Goal: Task Accomplishment & Management: Manage account settings

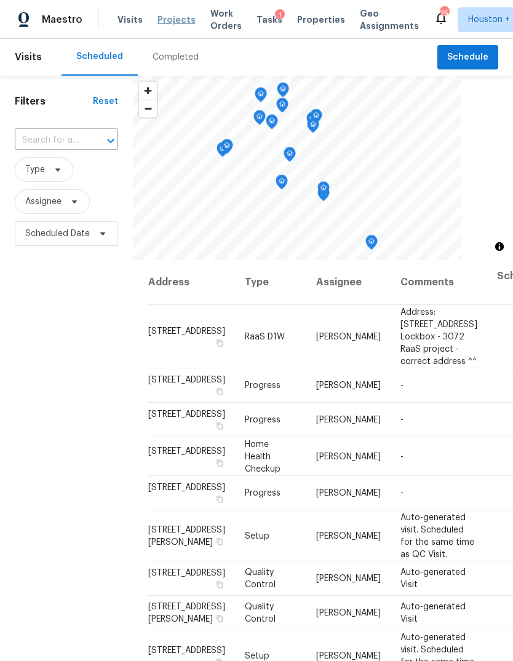
click at [158, 21] on span "Projects" at bounding box center [177, 20] width 38 height 12
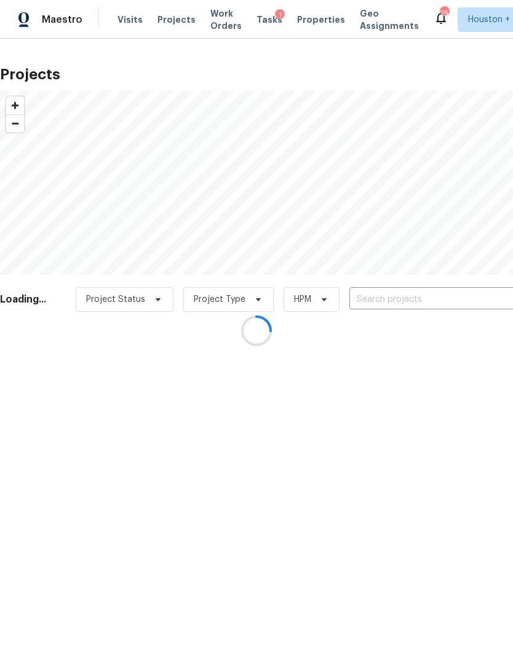
click at [461, 306] on div at bounding box center [256, 330] width 513 height 661
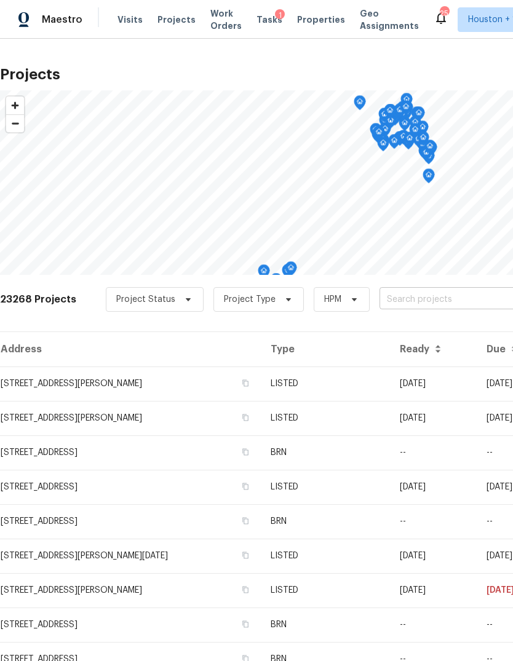
click at [472, 300] on input "text" at bounding box center [450, 299] width 141 height 19
type input "7323 coll"
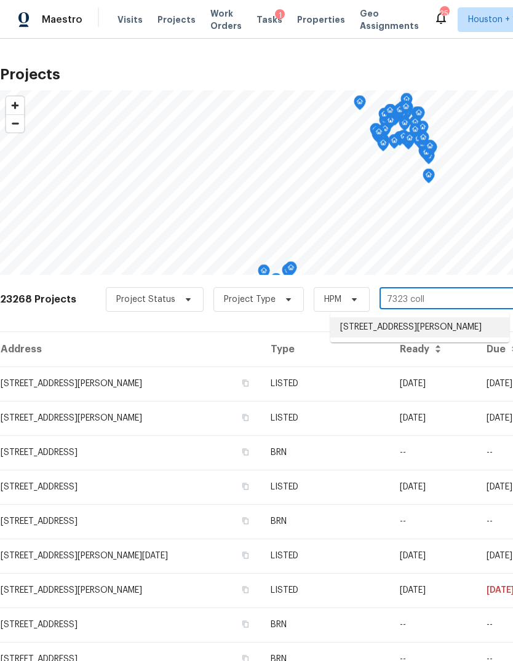
click at [477, 323] on li "[STREET_ADDRESS][PERSON_NAME]" at bounding box center [419, 327] width 179 height 20
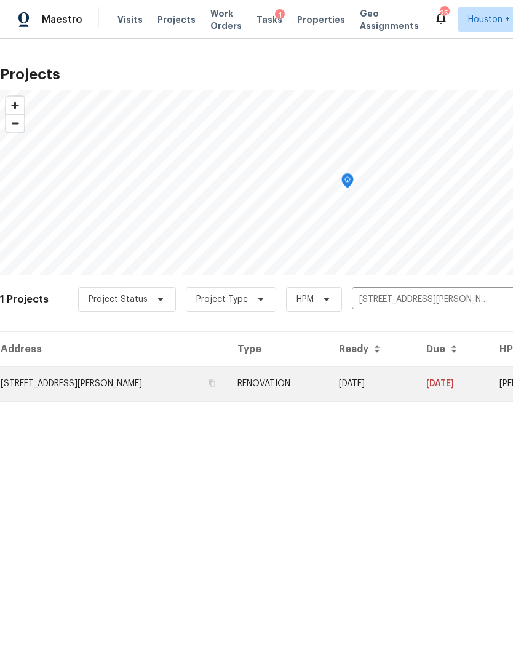
click at [60, 396] on td "[STREET_ADDRESS][PERSON_NAME]" at bounding box center [114, 384] width 228 height 34
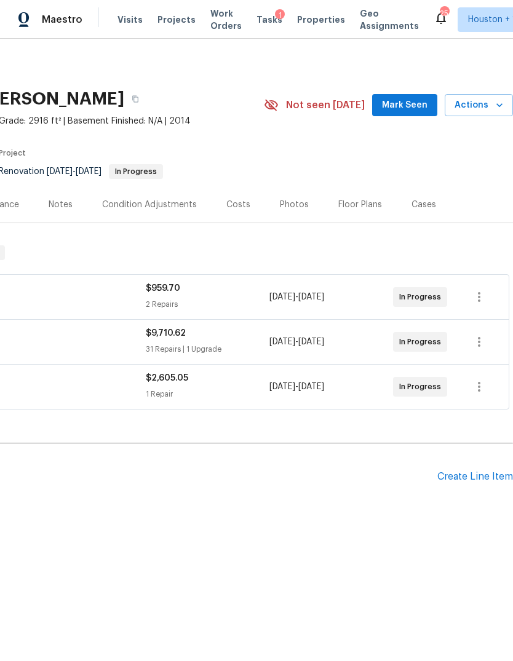
scroll to position [0, 182]
click at [490, 95] on button "Actions" at bounding box center [479, 105] width 68 height 23
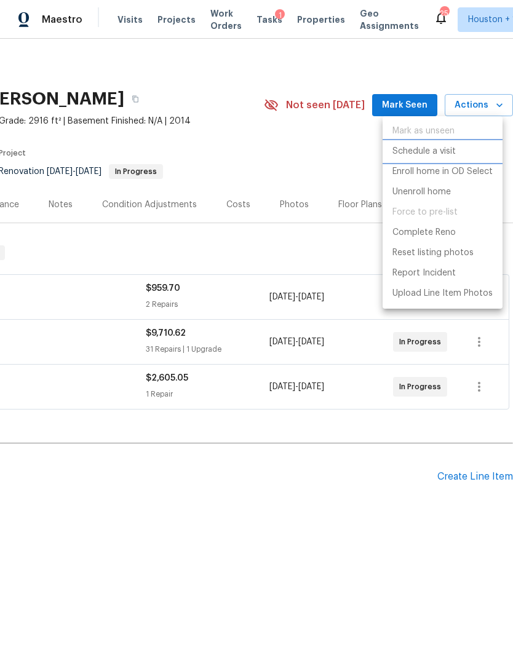
click at [445, 151] on p "Schedule a visit" at bounding box center [424, 151] width 63 height 13
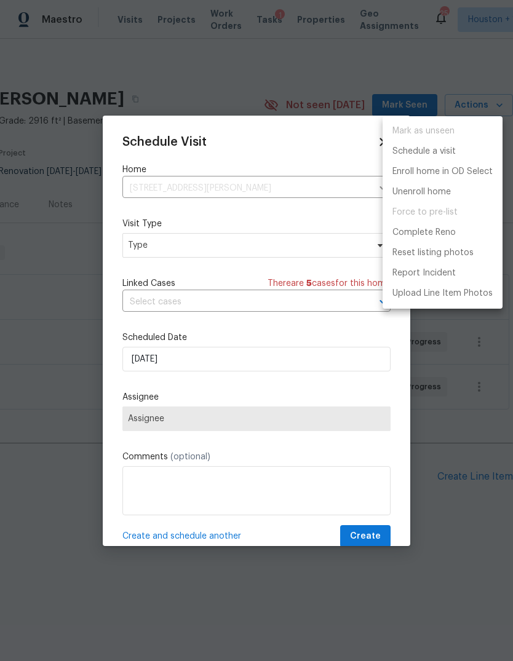
click at [277, 252] on div at bounding box center [256, 330] width 513 height 661
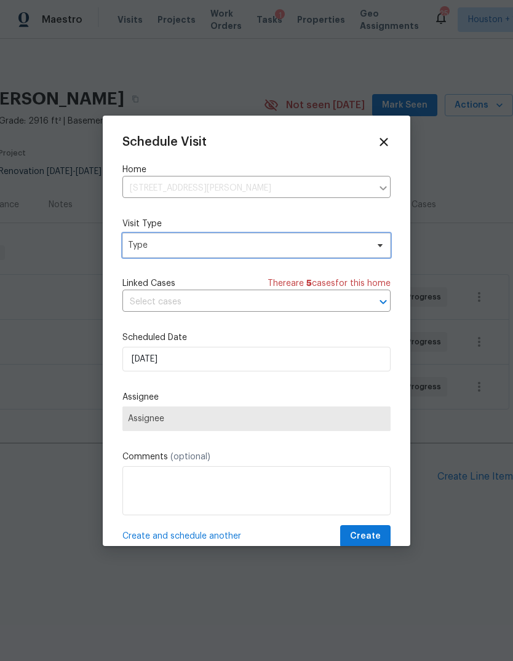
click at [317, 250] on span "Type" at bounding box center [247, 245] width 239 height 12
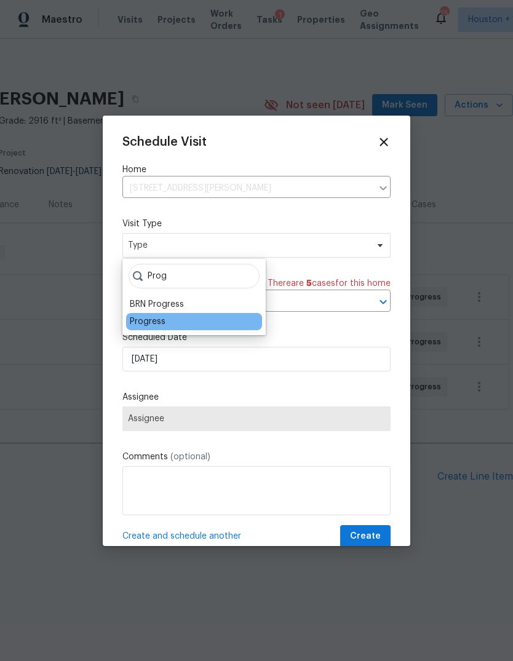
type input "Prog"
click at [143, 321] on div "Progress" at bounding box center [148, 322] width 36 height 12
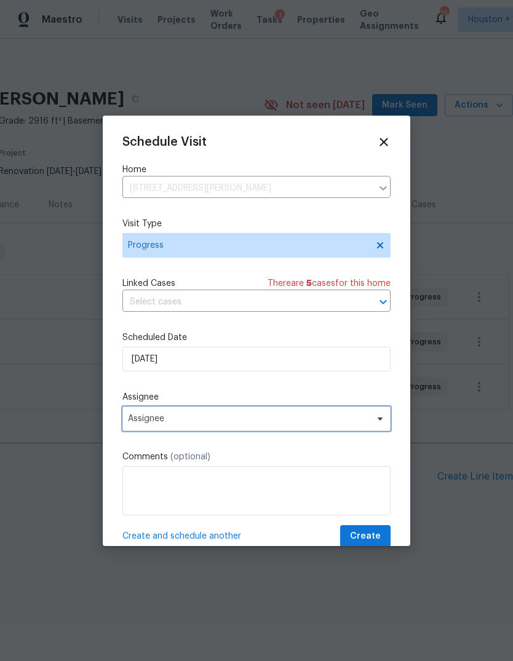
click at [153, 429] on span "Assignee" at bounding box center [256, 419] width 268 height 25
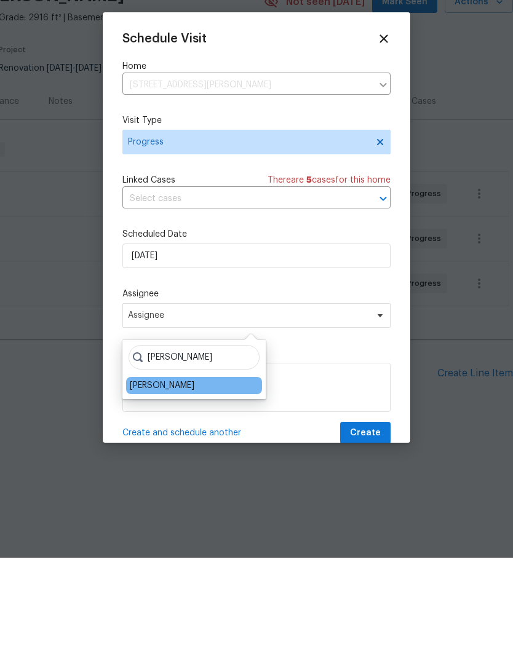
type input "Steve"
click at [143, 483] on div "[PERSON_NAME]" at bounding box center [162, 489] width 65 height 12
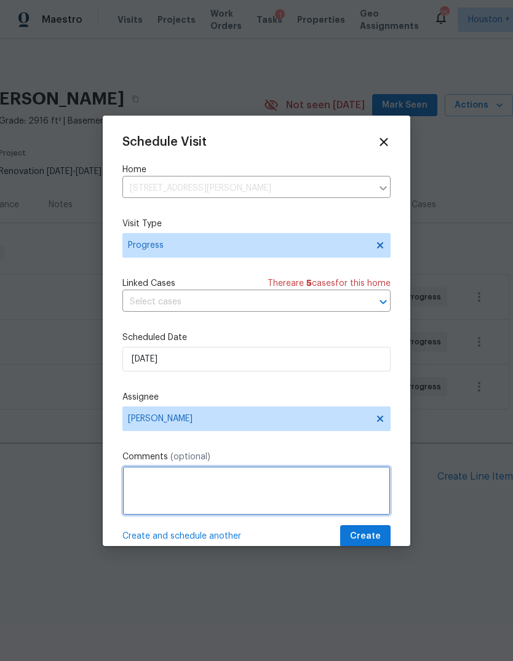
click at [369, 516] on textarea at bounding box center [256, 490] width 268 height 49
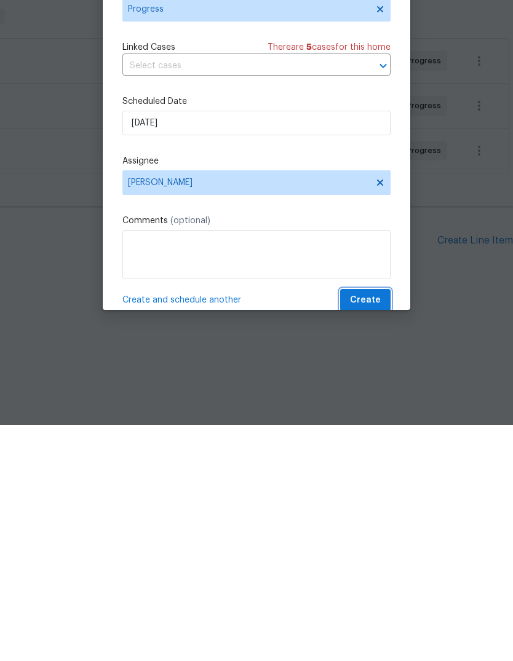
click at [361, 529] on span "Create" at bounding box center [365, 536] width 31 height 15
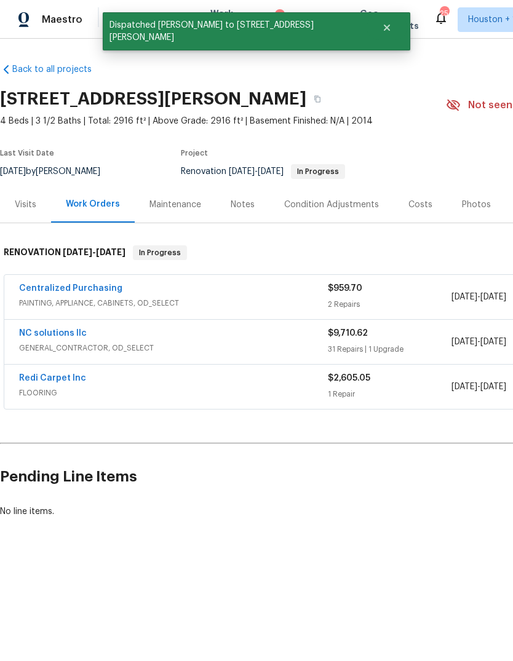
scroll to position [0, 0]
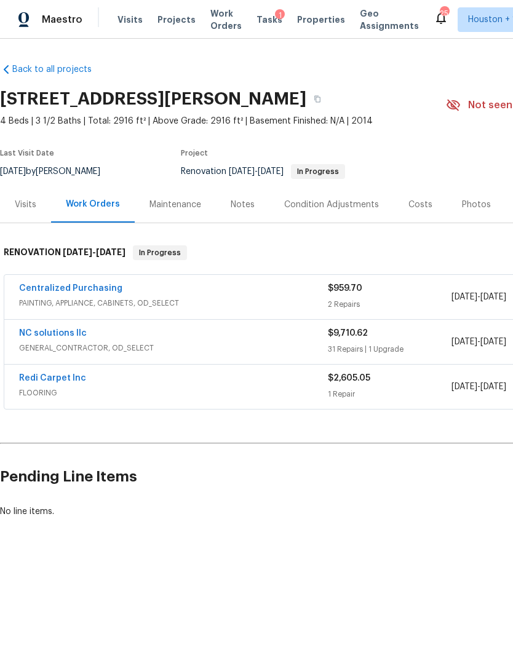
click at [319, 369] on div "Redi Carpet Inc FLOORING $2,605.05 1 Repair 9/19/2025 - 9/26/2025 In Progress" at bounding box center [347, 387] width 687 height 44
click at [365, 321] on div "NC solutions llc GENERAL_CONTRACTOR, OD_SELECT $9,710.62 31 Repairs | 1 Upgrade…" at bounding box center [347, 342] width 687 height 44
click at [437, 347] on div "31 Repairs | 1 Upgrade" at bounding box center [390, 349] width 124 height 12
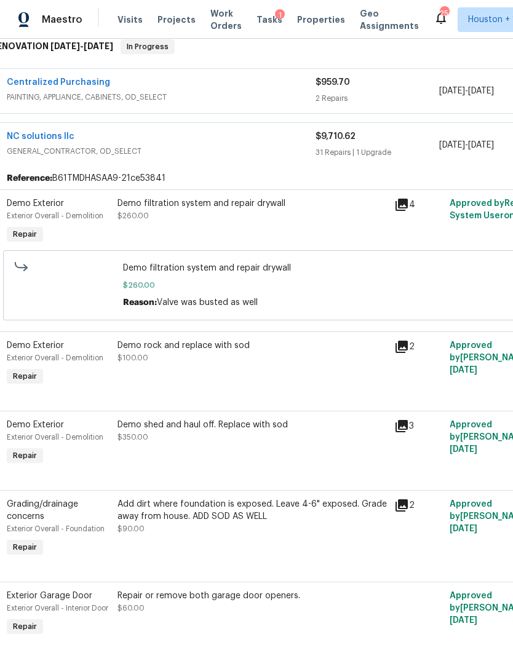
scroll to position [207, 12]
click at [173, 361] on div "Demo rock and replace with sod $100.00" at bounding box center [252, 351] width 269 height 25
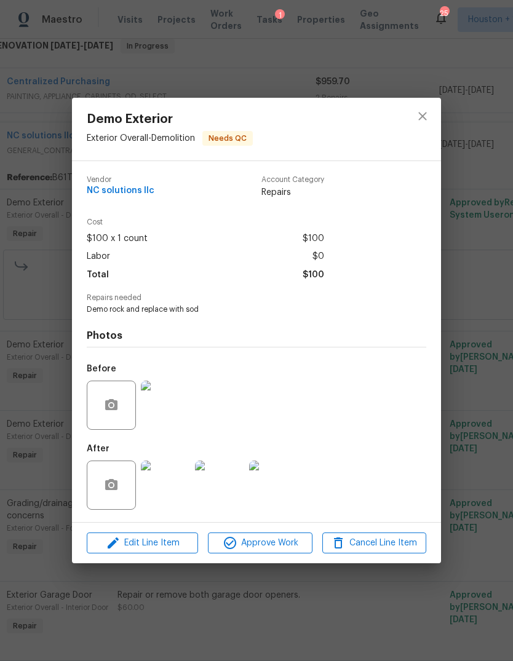
click at [169, 412] on img at bounding box center [165, 405] width 49 height 49
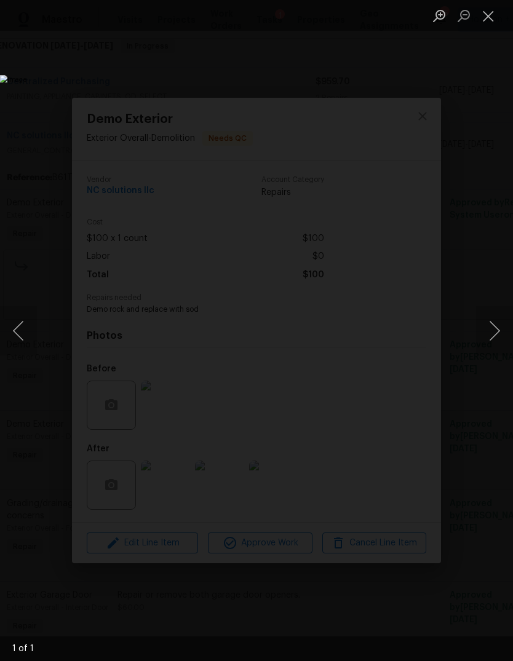
click at [397, 75] on img "Lightbox" at bounding box center [198, 330] width 397 height 511
click at [495, 18] on button "Close lightbox" at bounding box center [488, 16] width 25 height 22
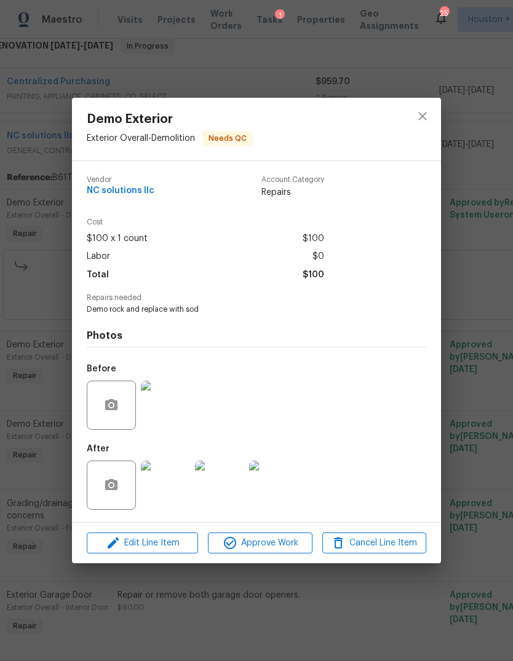
click at [66, 177] on div "Demo Exterior Exterior Overall - Demolition Needs QC Vendor NC solutions llc Ac…" at bounding box center [256, 330] width 513 height 661
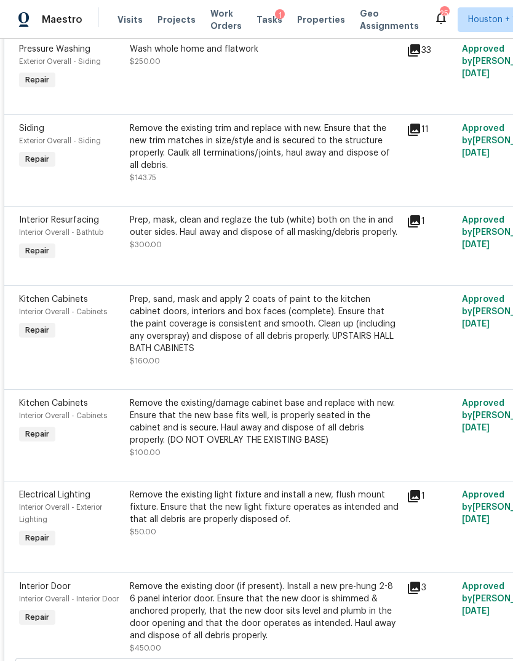
scroll to position [925, 0]
click at [261, 168] on div "Remove the existing trim and replace with new. Ensure that the new trim matches…" at bounding box center [264, 146] width 269 height 49
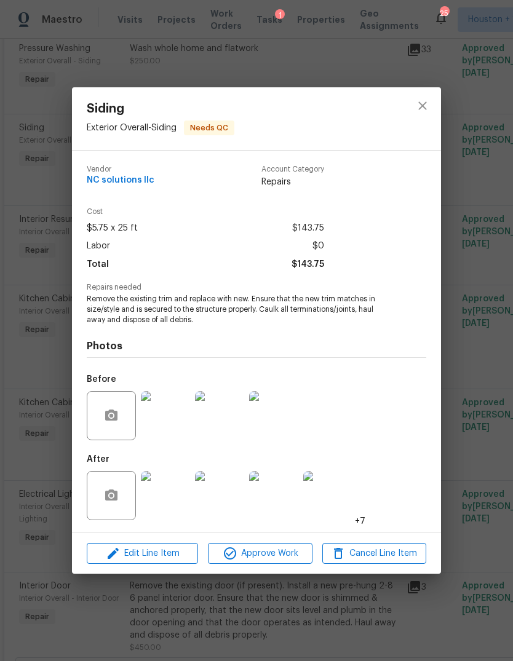
click at [482, 337] on div "Siding Exterior Overall - Siding Needs QC Vendor NC solutions llc Account Categ…" at bounding box center [256, 330] width 513 height 661
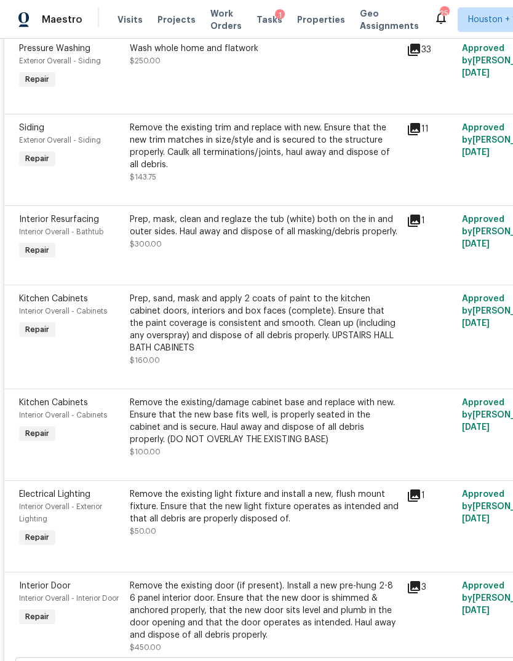
click at [333, 238] on div "Prep, mask, clean and reglaze the tub (white) both on the in and outer sides. H…" at bounding box center [264, 225] width 269 height 25
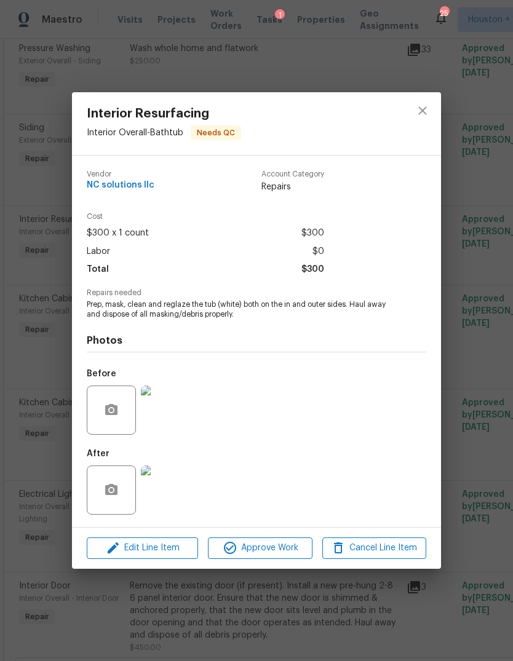
click at [170, 407] on img at bounding box center [165, 410] width 49 height 49
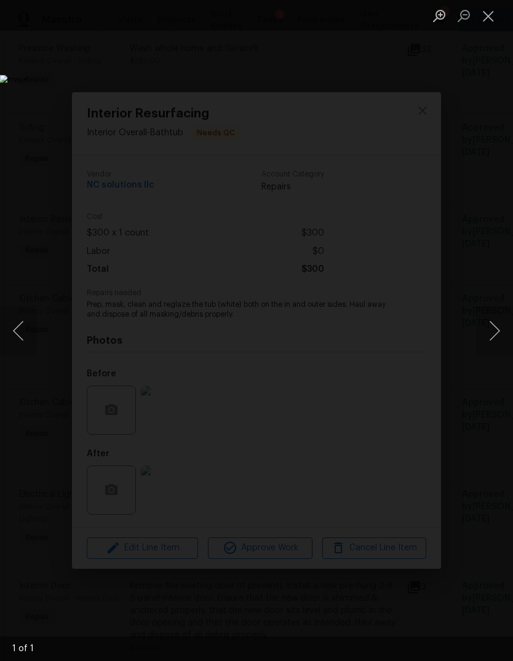
click at [397, 75] on img "Lightbox" at bounding box center [198, 330] width 397 height 511
click at [492, 24] on button "Close lightbox" at bounding box center [488, 16] width 25 height 22
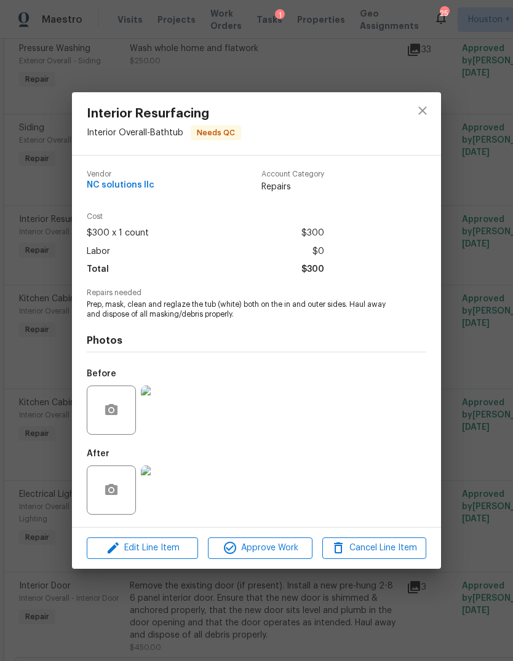
click at [154, 500] on img at bounding box center [165, 490] width 49 height 49
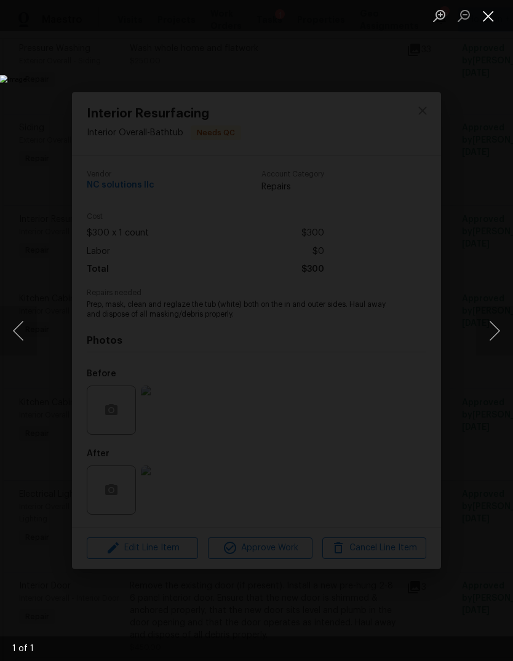
click at [495, 23] on button "Close lightbox" at bounding box center [488, 16] width 25 height 22
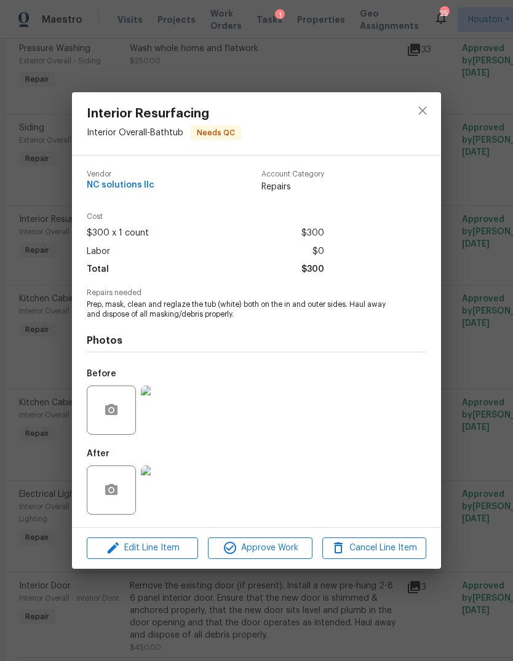
click at [479, 272] on div "Interior Resurfacing Interior Overall - Bathtub Needs QC Vendor NC solutions ll…" at bounding box center [256, 330] width 513 height 661
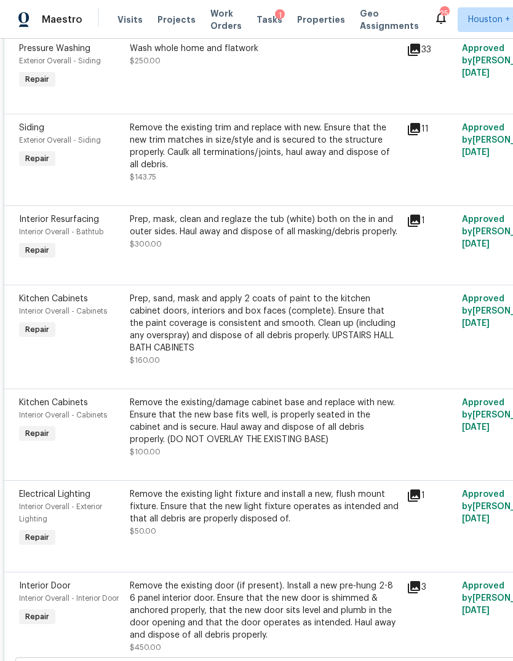
click at [142, 351] on div "Prep, sand, mask and apply 2 coats of paint to the kitchen cabinet doors, inter…" at bounding box center [264, 324] width 269 height 62
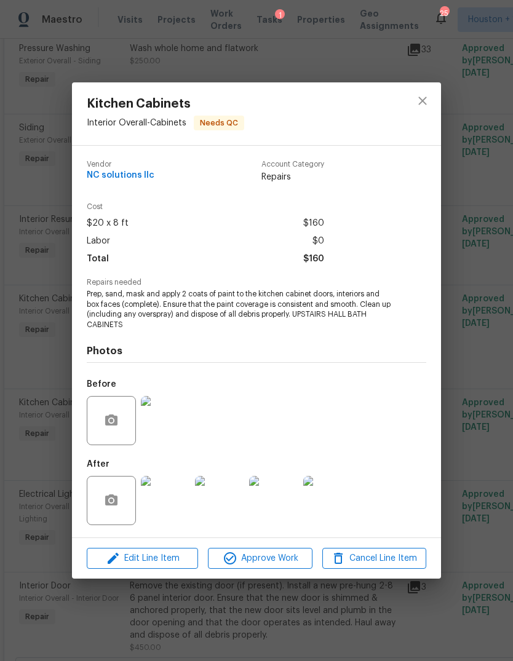
click at [167, 494] on img at bounding box center [165, 500] width 49 height 49
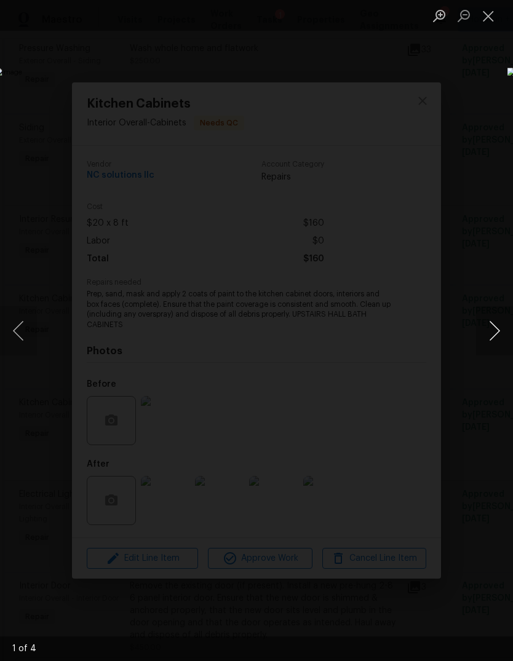
click at [504, 345] on button "Next image" at bounding box center [494, 330] width 37 height 49
click at [503, 345] on button "Next image" at bounding box center [494, 330] width 37 height 49
click at [497, 337] on button "Next image" at bounding box center [494, 330] width 37 height 49
click at [493, 339] on button "Next image" at bounding box center [494, 330] width 37 height 49
click at [493, 20] on button "Close lightbox" at bounding box center [488, 16] width 25 height 22
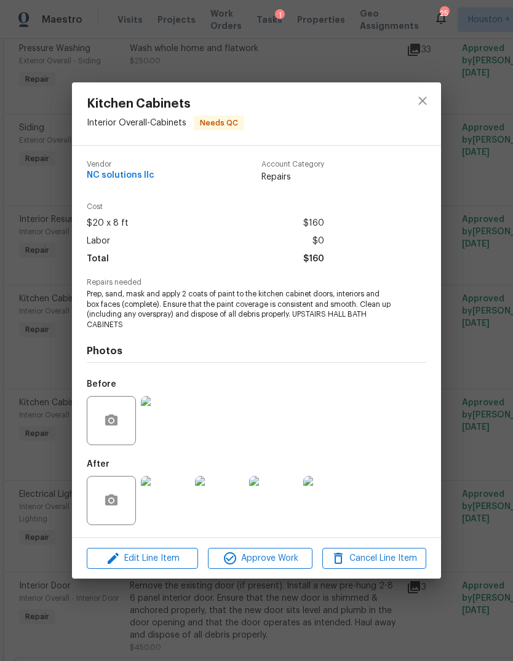
click at [485, 428] on div "Kitchen Cabinets Interior Overall - Cabinets Needs QC Vendor NC solutions llc A…" at bounding box center [256, 330] width 513 height 661
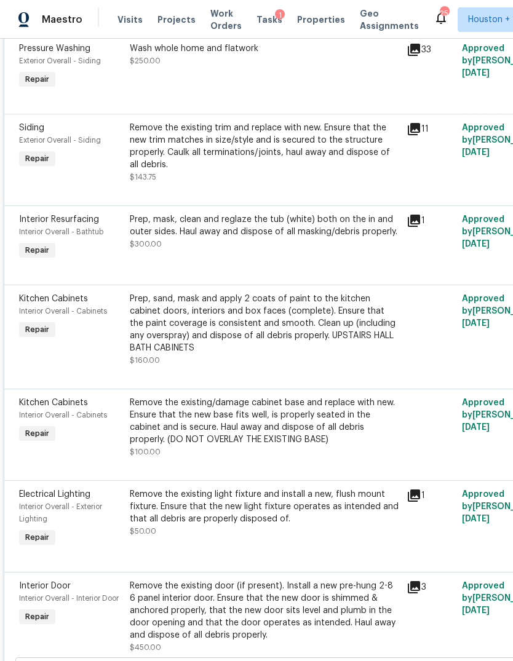
click at [300, 351] on div "Prep, sand, mask and apply 2 coats of paint to the kitchen cabinet doors, inter…" at bounding box center [264, 324] width 269 height 62
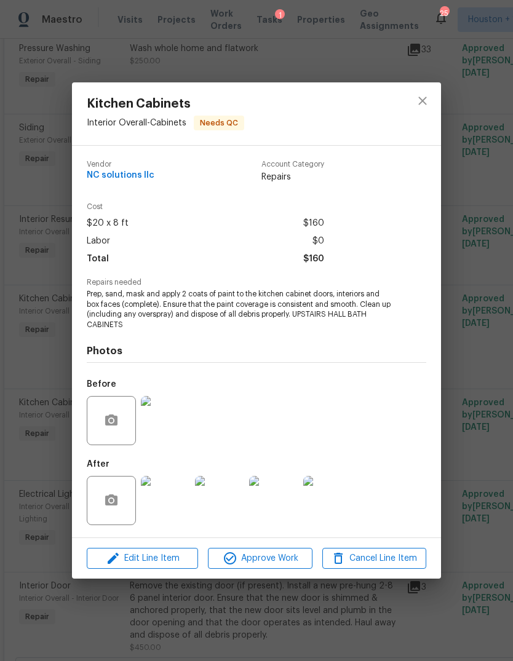
click at [162, 428] on img at bounding box center [165, 420] width 49 height 49
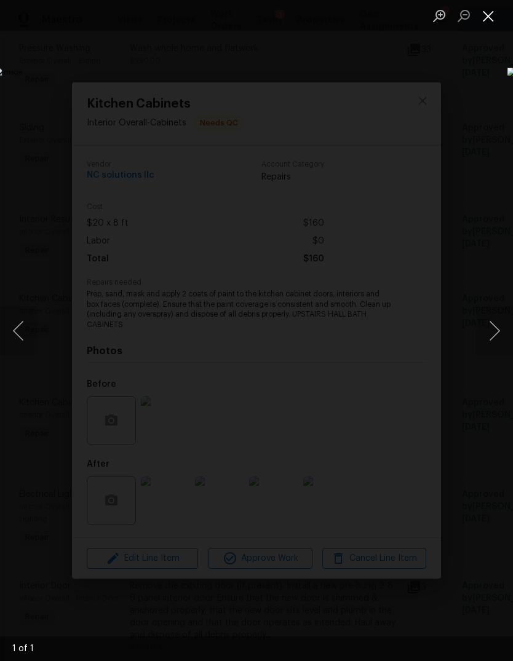
click at [497, 18] on button "Close lightbox" at bounding box center [488, 16] width 25 height 22
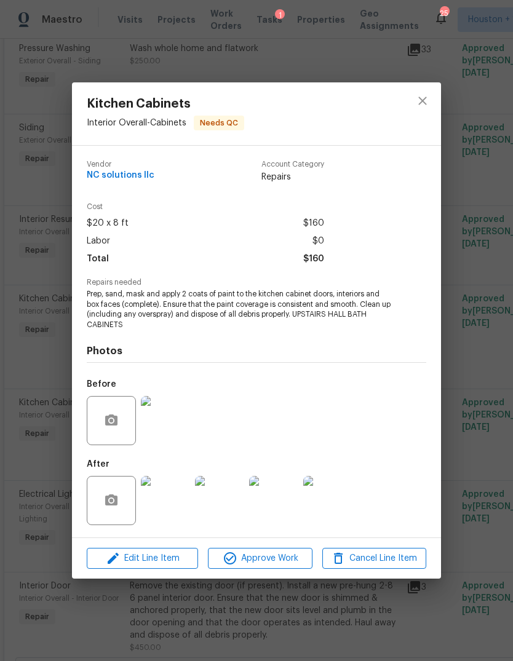
click at [480, 382] on div "Kitchen Cabinets Interior Overall - Cabinets Needs QC Vendor NC solutions llc A…" at bounding box center [256, 330] width 513 height 661
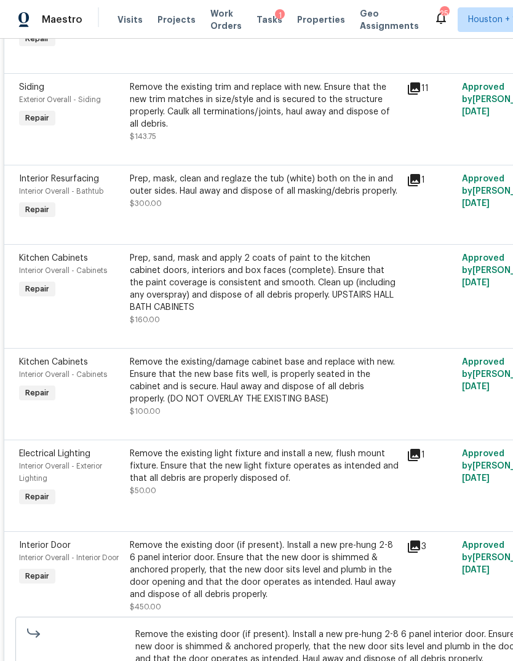
scroll to position [966, 0]
click at [358, 405] on div "Remove the existing/damage cabinet base and replace with new. Ensure that the n…" at bounding box center [264, 380] width 269 height 49
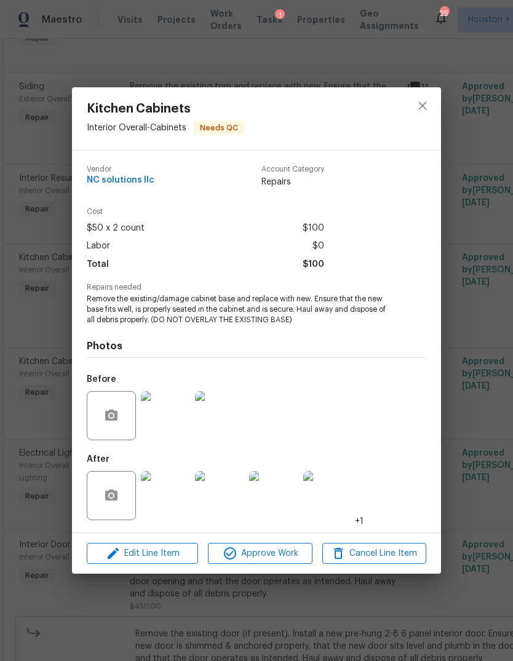
click at [166, 426] on img at bounding box center [165, 415] width 49 height 49
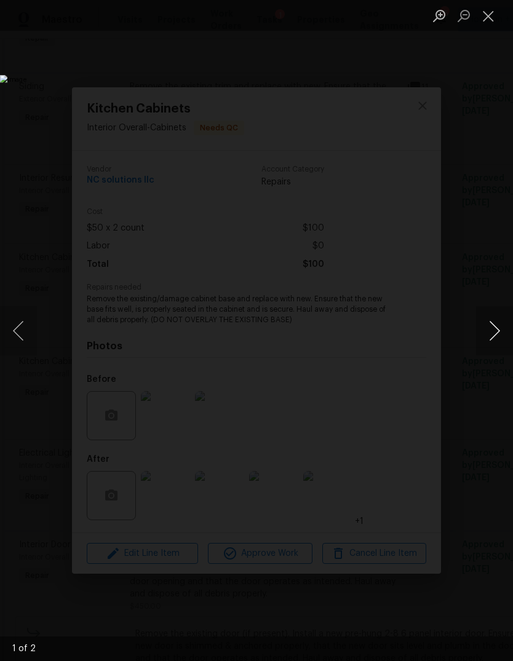
click at [495, 324] on button "Next image" at bounding box center [494, 330] width 37 height 49
click at [491, 20] on button "Close lightbox" at bounding box center [488, 16] width 25 height 22
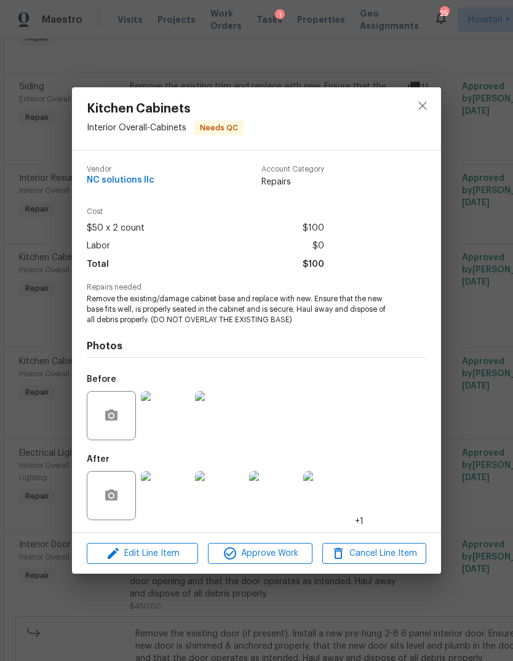
click at [179, 500] on img at bounding box center [165, 495] width 49 height 49
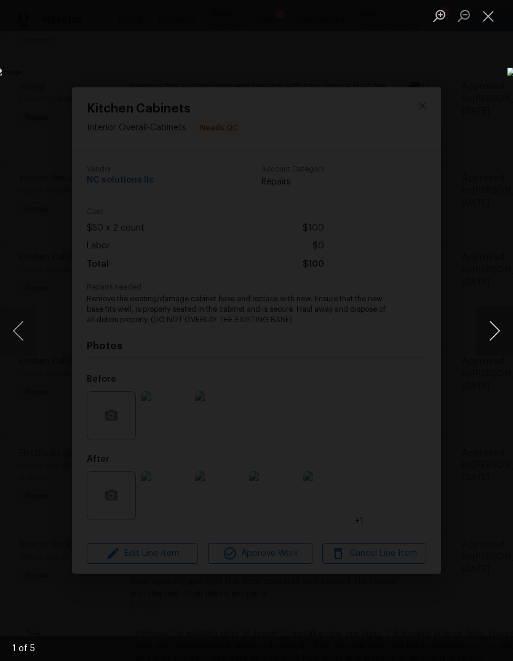
click at [496, 346] on button "Next image" at bounding box center [494, 330] width 37 height 49
click at [496, 345] on button "Next image" at bounding box center [494, 330] width 37 height 49
click at [497, 11] on button "Close lightbox" at bounding box center [488, 16] width 25 height 22
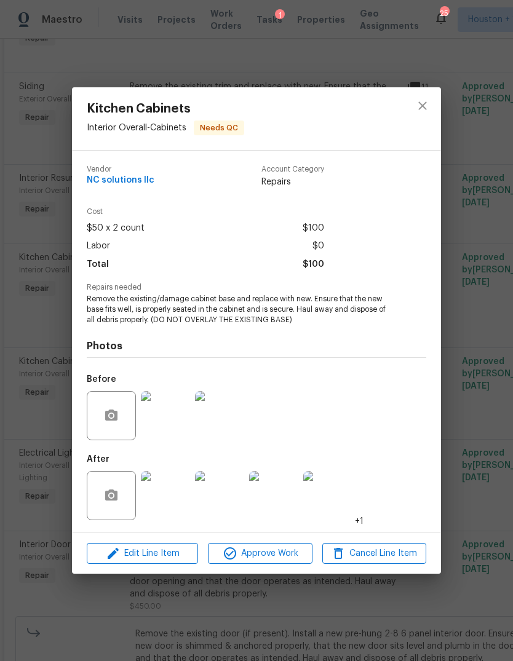
click at [323, 500] on img at bounding box center [327, 495] width 49 height 49
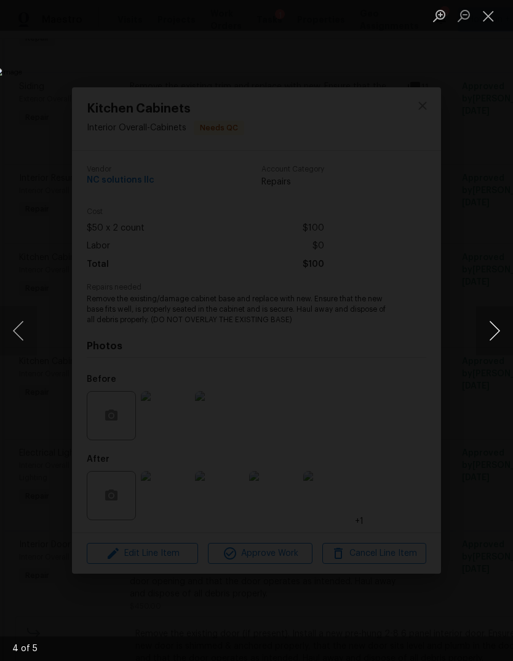
click at [497, 341] on button "Next image" at bounding box center [494, 330] width 37 height 49
click at [489, 18] on button "Close lightbox" at bounding box center [488, 16] width 25 height 22
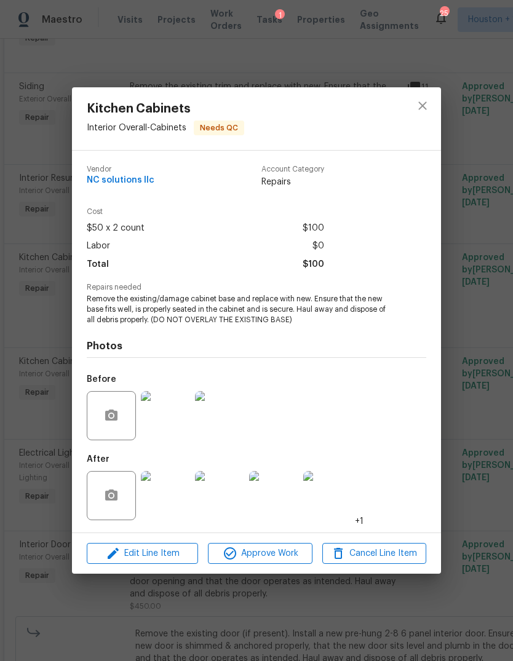
click at [474, 421] on div "Kitchen Cabinets Interior Overall - Cabinets Needs QC Vendor NC solutions llc A…" at bounding box center [256, 330] width 513 height 661
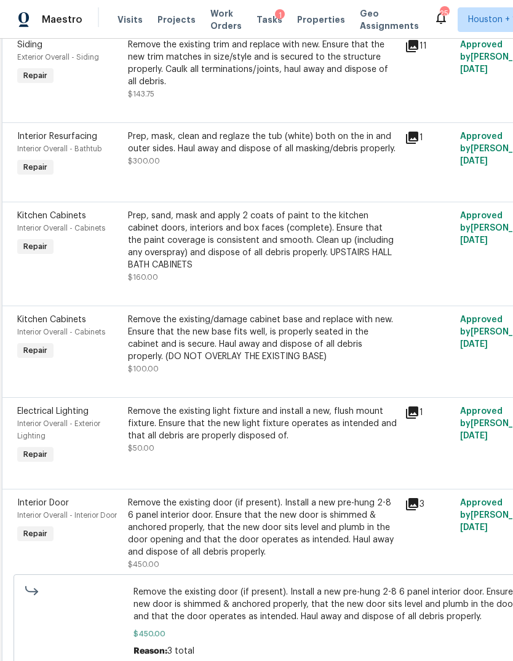
scroll to position [1016, 3]
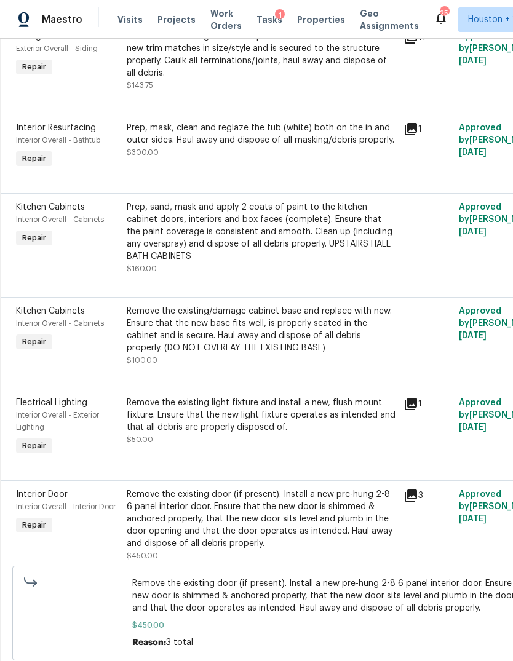
click at [155, 434] on div "Remove the existing light fixture and install a new, flush mount fixture. Ensur…" at bounding box center [261, 415] width 269 height 37
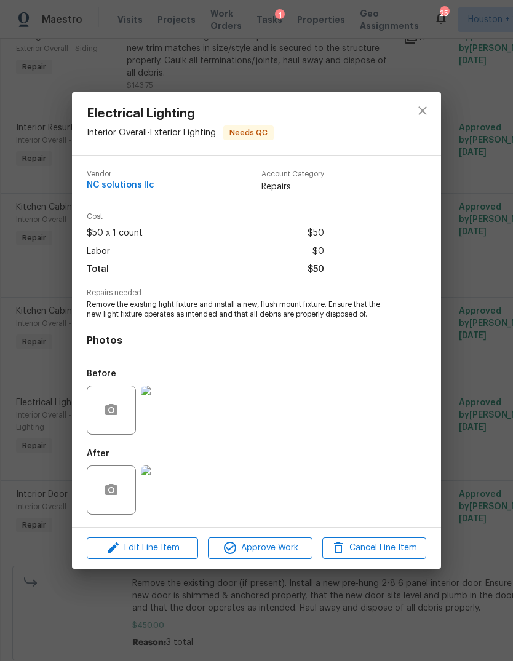
click at [156, 416] on img at bounding box center [165, 410] width 49 height 49
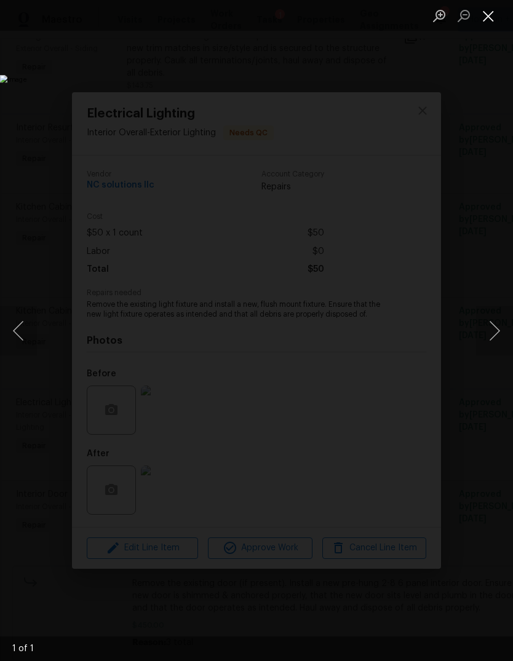
click at [496, 18] on button "Close lightbox" at bounding box center [488, 16] width 25 height 22
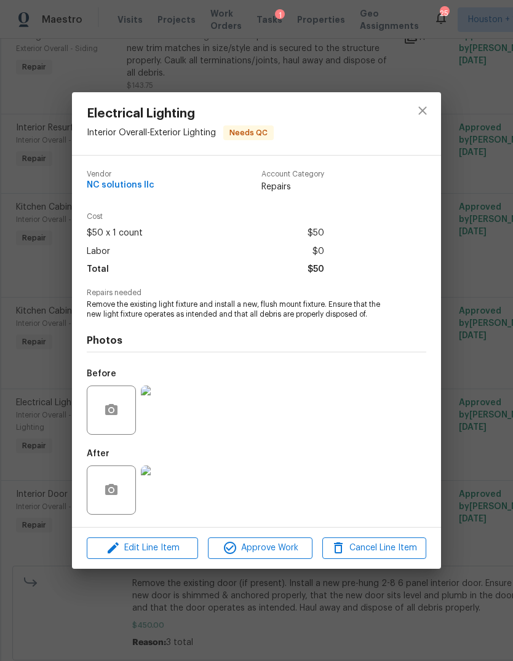
click at [487, 260] on div "Electrical Lighting Interior Overall - Exterior Lighting Needs QC Vendor NC sol…" at bounding box center [256, 330] width 513 height 661
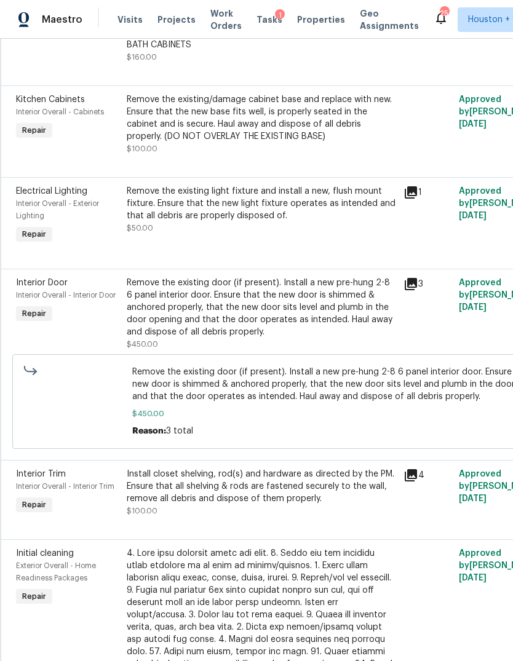
scroll to position [1226, 2]
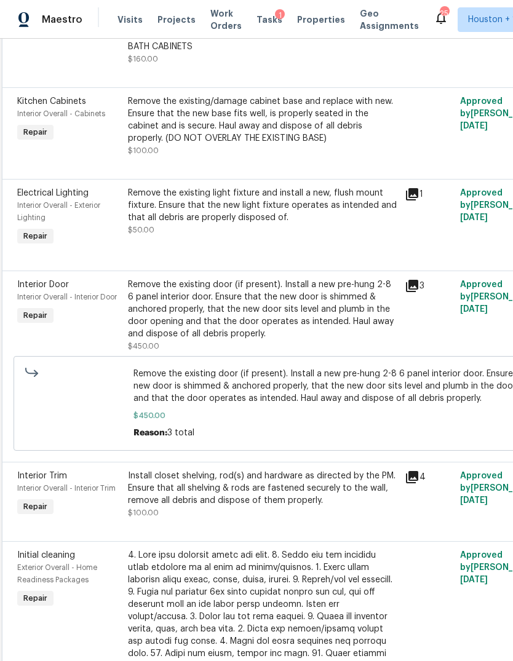
click at [161, 340] on div "Remove the existing door (if present). Install a new pre-hung 2-8 6 panel inter…" at bounding box center [262, 310] width 269 height 62
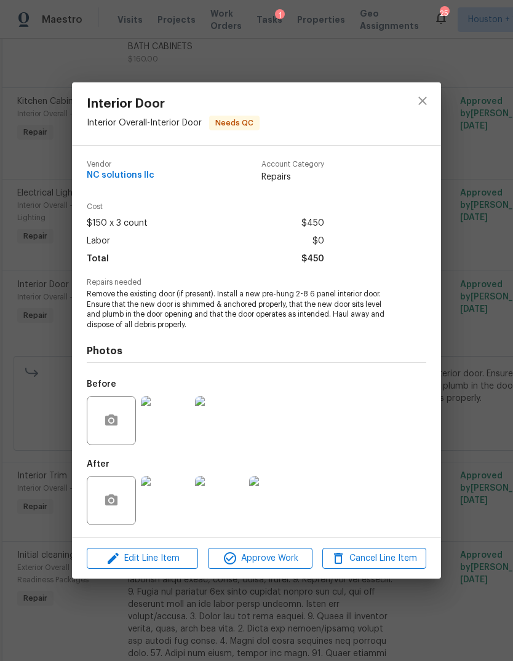
click at [155, 420] on img at bounding box center [165, 420] width 49 height 49
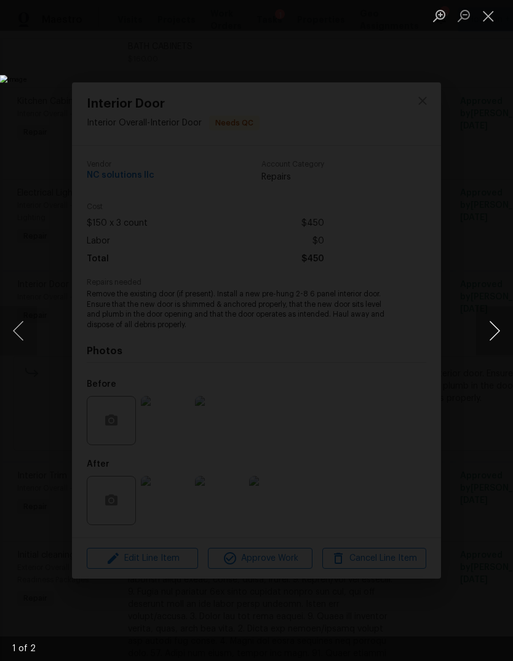
click at [482, 323] on button "Next image" at bounding box center [494, 330] width 37 height 49
click at [494, 328] on button "Next image" at bounding box center [494, 330] width 37 height 49
click at [487, 330] on button "Next image" at bounding box center [494, 330] width 37 height 49
click at [497, 15] on button "Close lightbox" at bounding box center [488, 16] width 25 height 22
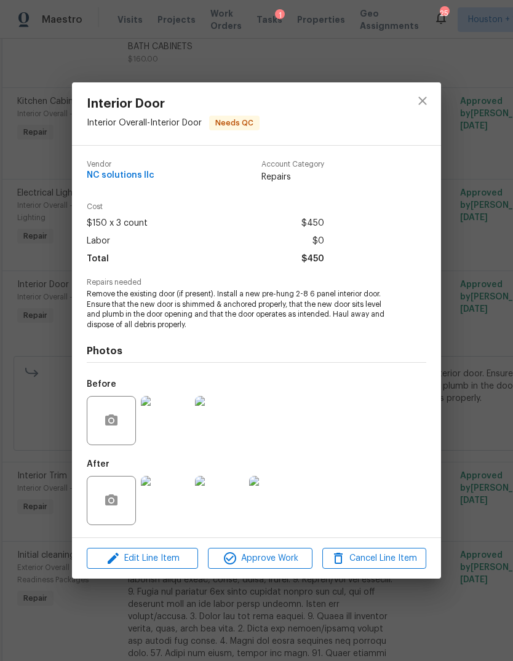
click at [488, 307] on div "Interior Door Interior Overall - Interior Door Needs QC Vendor NC solutions llc…" at bounding box center [256, 330] width 513 height 661
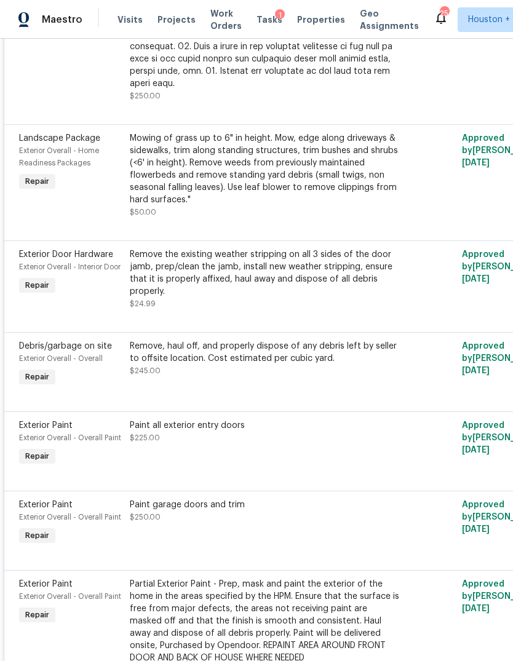
scroll to position [1956, 0]
click at [280, 295] on div "Remove the existing weather stripping on all 3 sides of the door jamb, prep/cle…" at bounding box center [264, 273] width 269 height 49
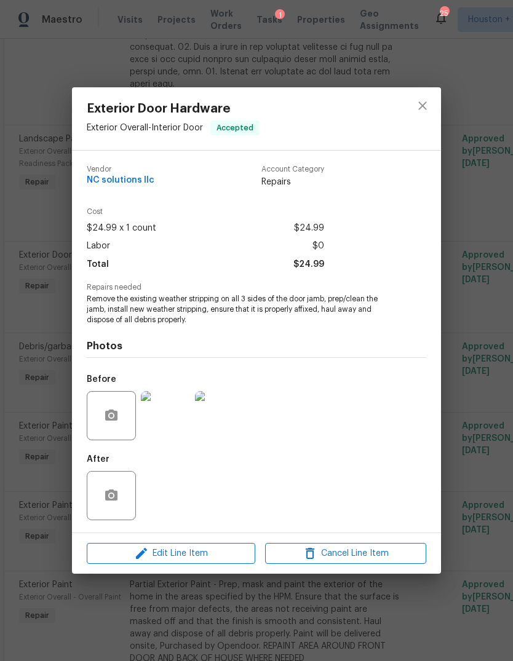
click at [164, 434] on img at bounding box center [165, 415] width 49 height 49
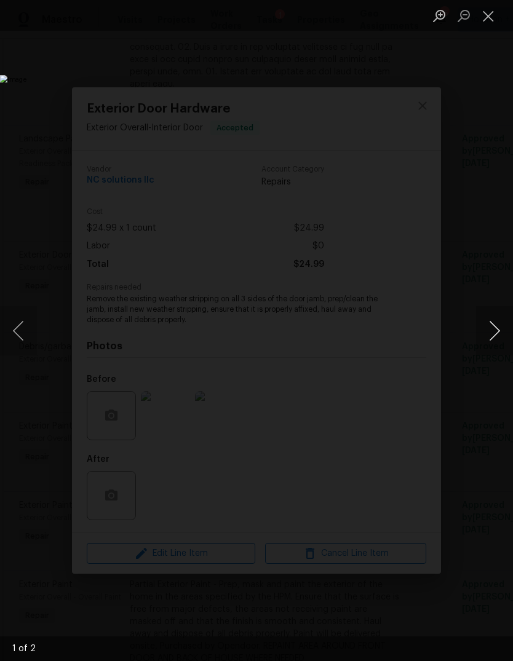
click at [498, 325] on button "Next image" at bounding box center [494, 330] width 37 height 49
click at [493, 20] on button "Close lightbox" at bounding box center [488, 16] width 25 height 22
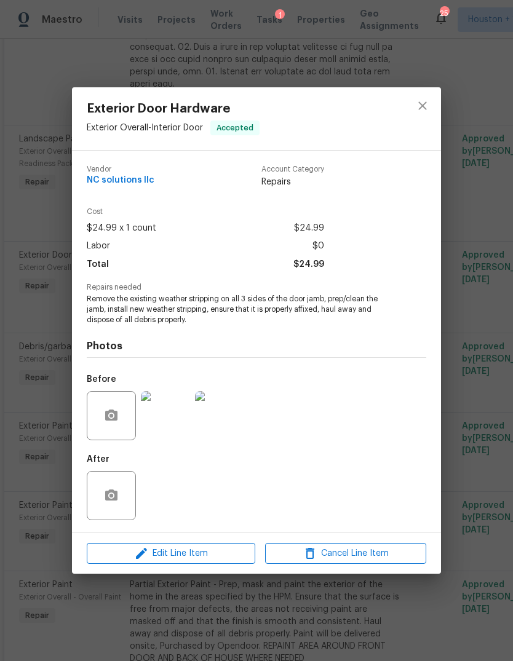
click at [476, 474] on div "Exterior Door Hardware Exterior Overall - Interior Door Accepted Vendor NC solu…" at bounding box center [256, 330] width 513 height 661
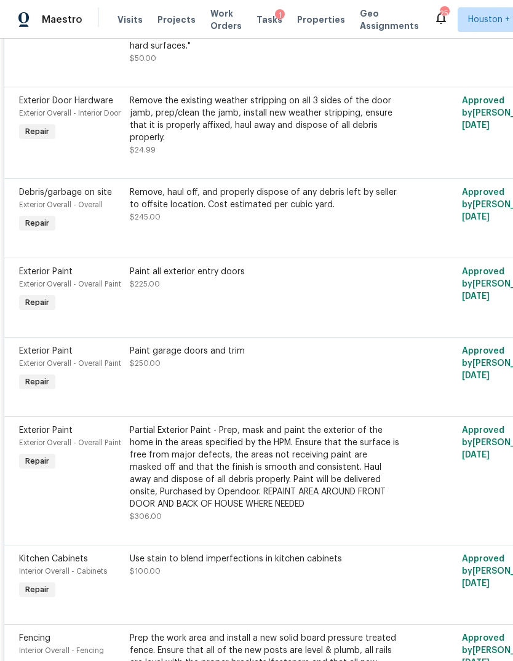
scroll to position [2110, 0]
click at [228, 279] on div "Paint all exterior entry doors $225.00" at bounding box center [264, 290] width 277 height 57
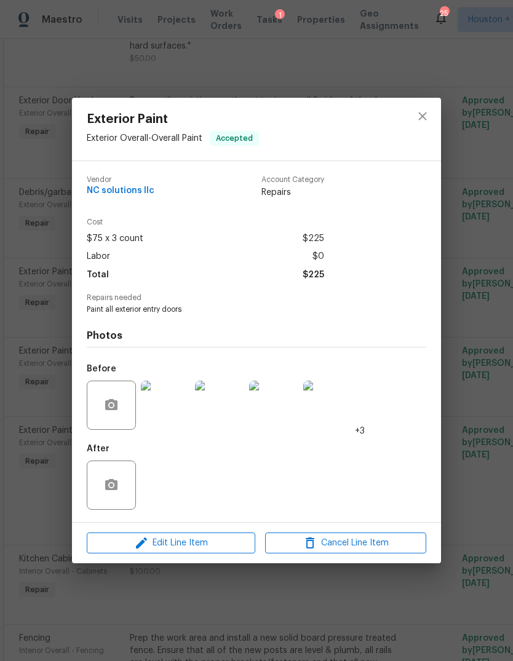
click at [170, 401] on img at bounding box center [165, 405] width 49 height 49
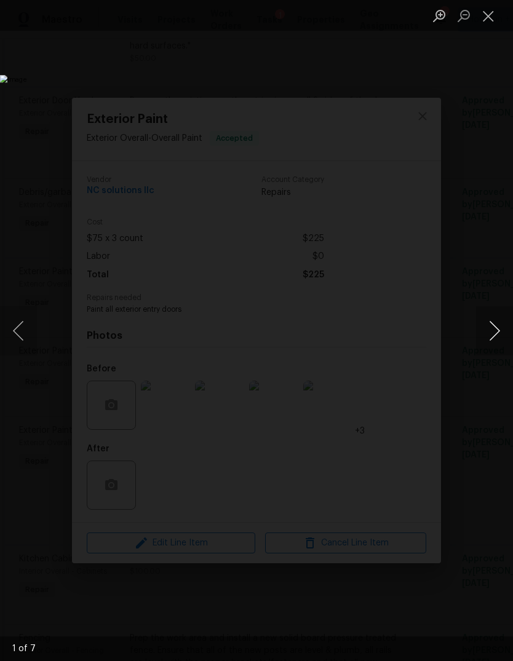
click at [495, 326] on button "Next image" at bounding box center [494, 330] width 37 height 49
click at [493, 323] on button "Next image" at bounding box center [494, 330] width 37 height 49
click at [491, 323] on button "Next image" at bounding box center [494, 330] width 37 height 49
click at [497, 22] on button "Close lightbox" at bounding box center [488, 16] width 25 height 22
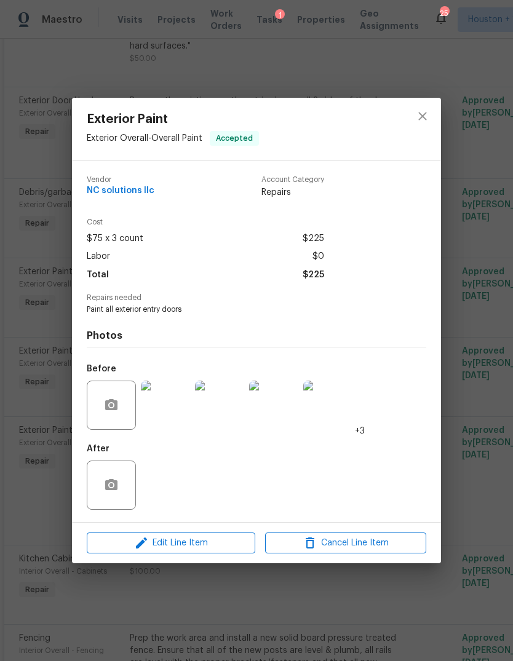
click at [489, 439] on div "Exterior Paint Exterior Overall - Overall Paint Accepted Vendor NC solutions ll…" at bounding box center [256, 330] width 513 height 661
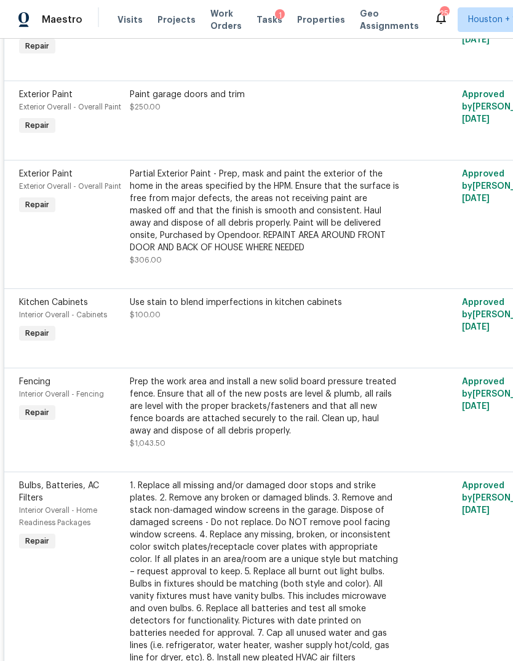
scroll to position [2367, 0]
click at [329, 225] on div "Partial Exterior Paint - Prep, mask and paint the exterior of the home in the a…" at bounding box center [264, 210] width 269 height 86
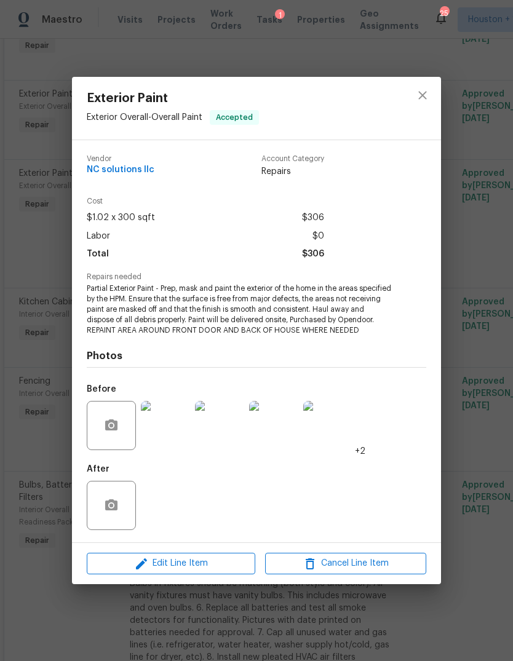
click at [148, 441] on img at bounding box center [165, 425] width 49 height 49
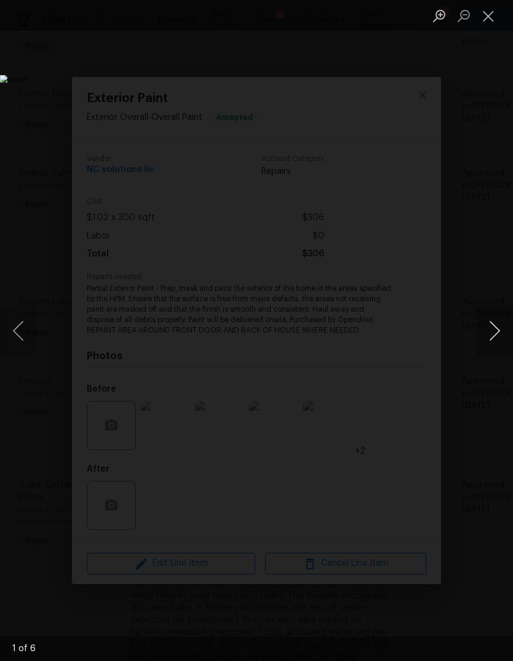
click at [498, 325] on button "Next image" at bounding box center [494, 330] width 37 height 49
click at [490, 322] on button "Next image" at bounding box center [494, 330] width 37 height 49
click at [493, 325] on button "Next image" at bounding box center [494, 330] width 37 height 49
click at [493, 324] on button "Next image" at bounding box center [494, 330] width 37 height 49
click at [490, 324] on button "Next image" at bounding box center [494, 330] width 37 height 49
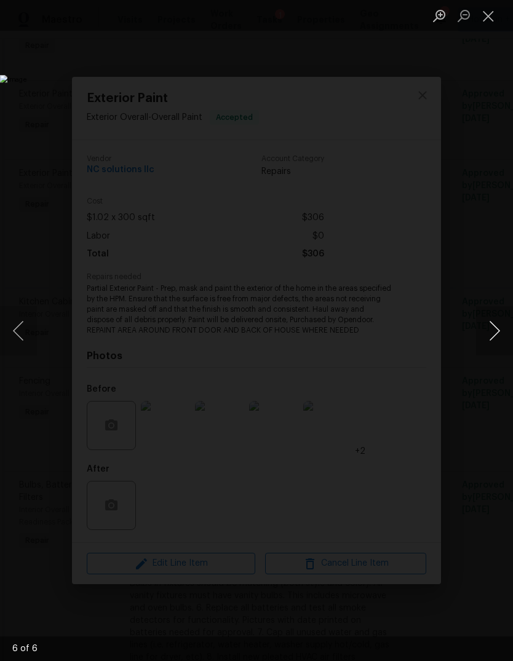
click at [491, 323] on button "Next image" at bounding box center [494, 330] width 37 height 49
click at [30, 313] on button "Previous image" at bounding box center [18, 330] width 37 height 49
click at [482, 15] on button "Close lightbox" at bounding box center [488, 16] width 25 height 22
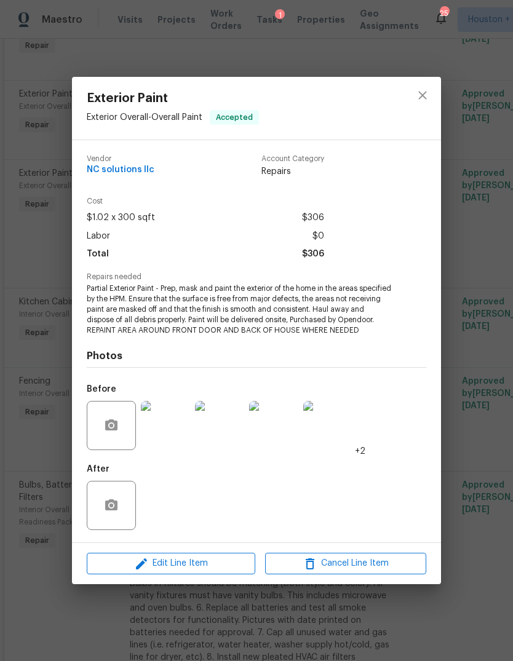
click at [460, 489] on div "Exterior Paint Exterior Overall - Overall Paint Accepted Vendor NC solutions ll…" at bounding box center [256, 330] width 513 height 661
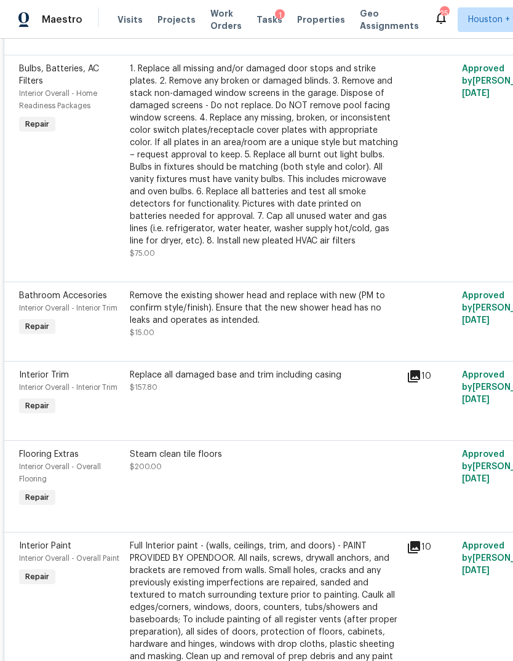
scroll to position [2784, 0]
click at [353, 314] on div "Remove the existing shower head and replace with new (PM to confirm style/finis…" at bounding box center [264, 308] width 269 height 37
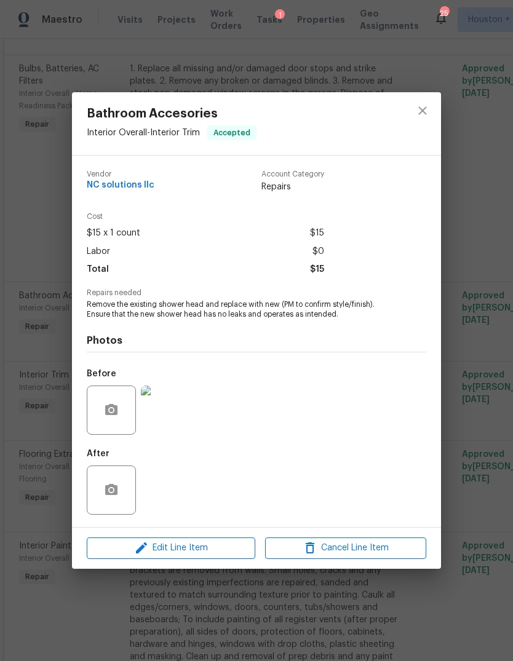
click at [154, 433] on img at bounding box center [165, 410] width 49 height 49
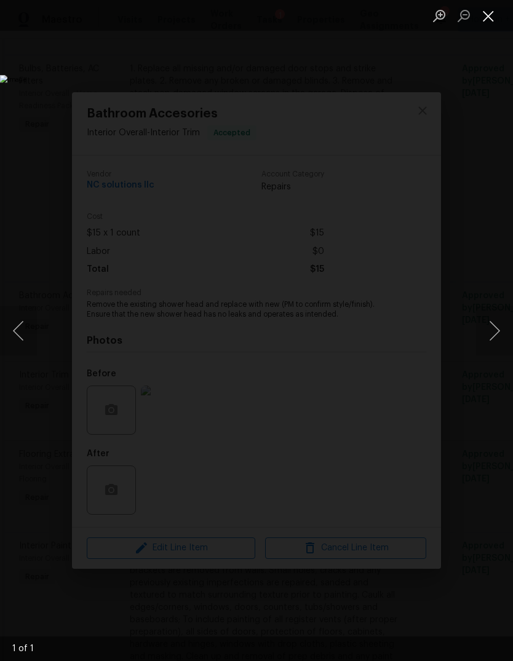
click at [487, 18] on button "Close lightbox" at bounding box center [488, 16] width 25 height 22
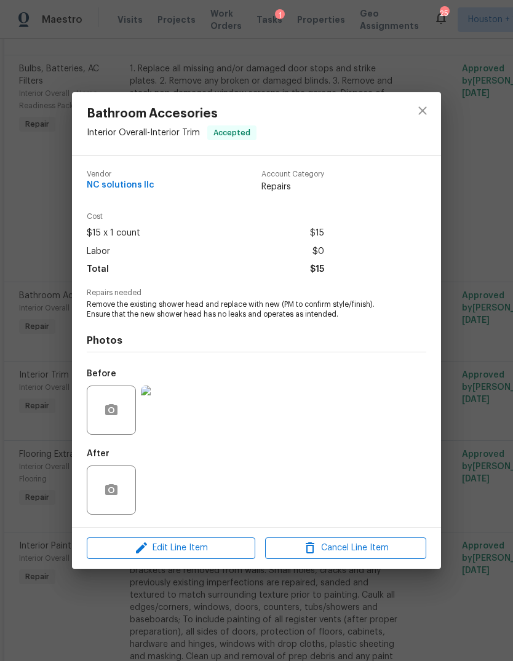
click at [485, 395] on div "Bathroom Accesories Interior Overall - Interior Trim Accepted Vendor NC solutio…" at bounding box center [256, 330] width 513 height 661
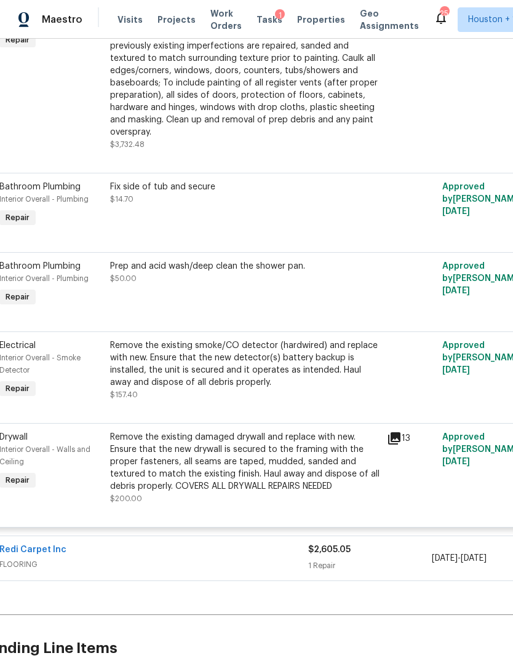
scroll to position [3322, 20]
click at [137, 205] on div "Fix side of tub and secure $14.70" at bounding box center [244, 192] width 269 height 25
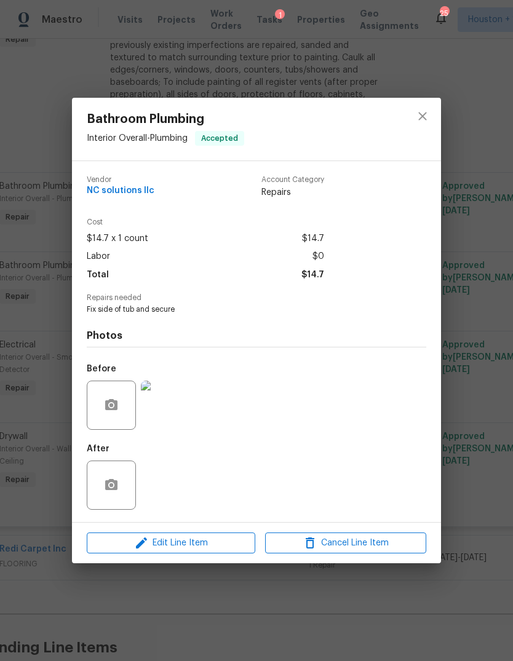
click at [163, 406] on img at bounding box center [165, 405] width 49 height 49
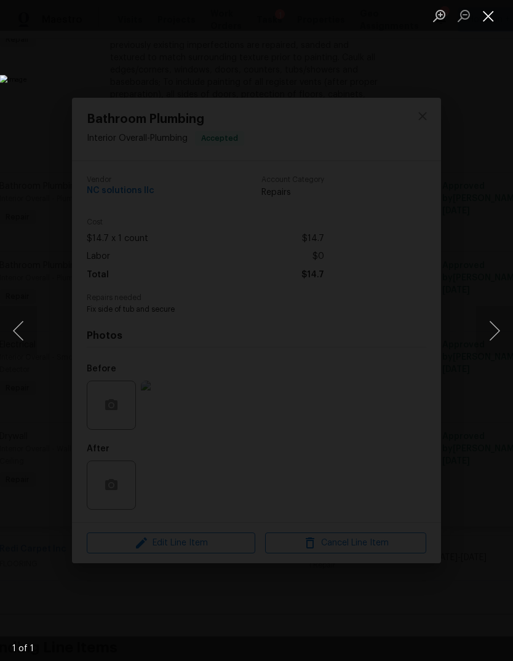
click at [486, 20] on button "Close lightbox" at bounding box center [488, 16] width 25 height 22
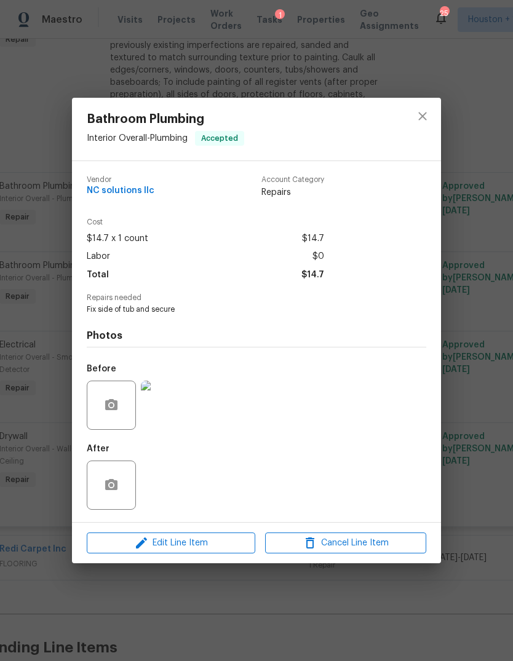
click at [492, 504] on div "Bathroom Plumbing Interior Overall - Plumbing Accepted Vendor NC solutions llc …" at bounding box center [256, 330] width 513 height 661
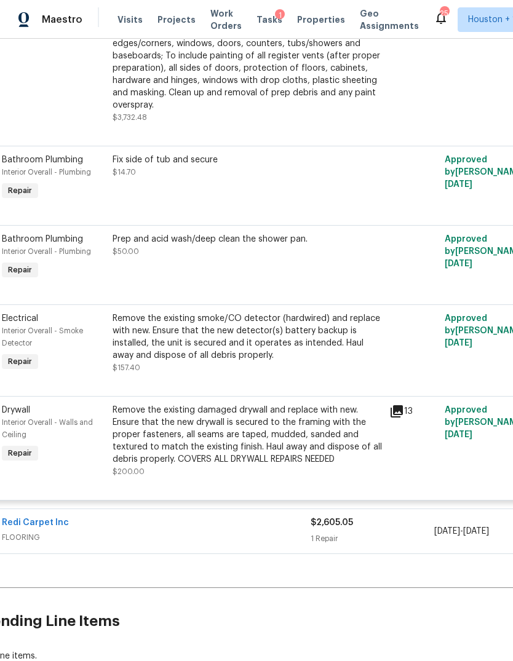
scroll to position [3362, 13]
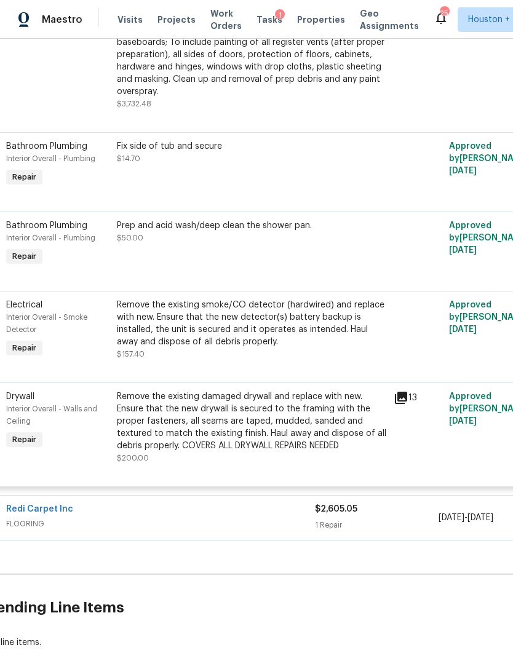
click at [324, 448] on div "Remove the existing damaged drywall and replace with new. Ensure that the new d…" at bounding box center [251, 422] width 269 height 62
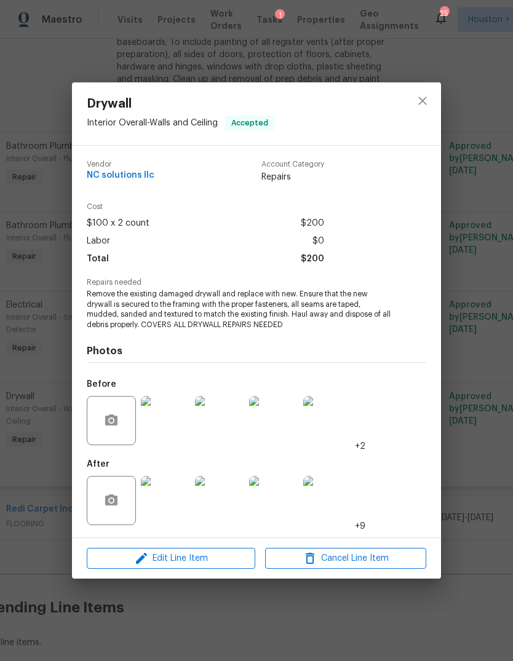
click at [175, 502] on img at bounding box center [165, 500] width 49 height 49
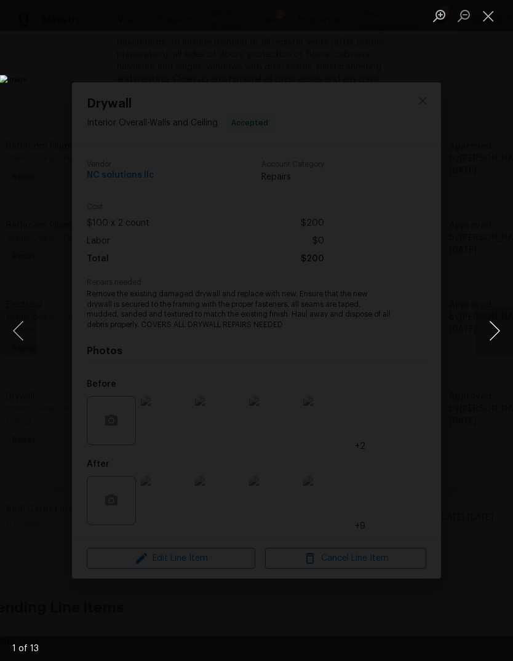
click at [493, 321] on button "Next image" at bounding box center [494, 330] width 37 height 49
click at [496, 322] on button "Next image" at bounding box center [494, 330] width 37 height 49
click at [489, 11] on button "Close lightbox" at bounding box center [488, 16] width 25 height 22
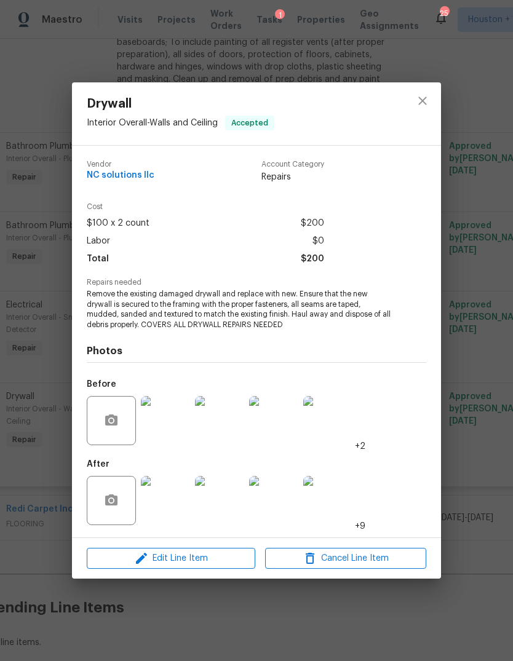
click at [480, 349] on div "Drywall Interior Overall - Walls and Ceiling Accepted Vendor NC solutions llc A…" at bounding box center [256, 330] width 513 height 661
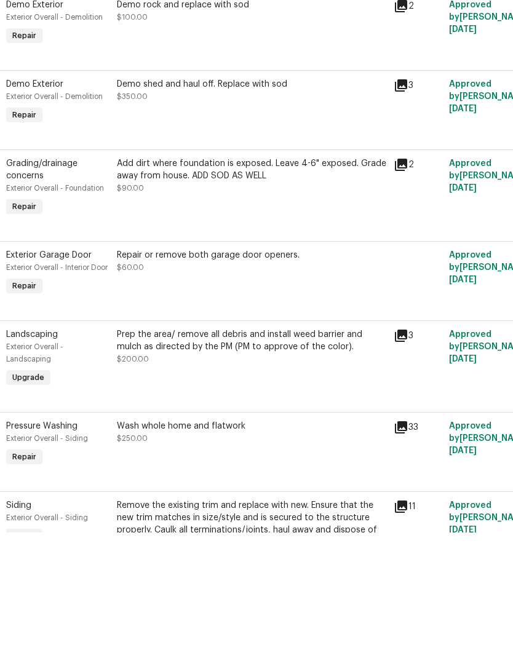
scroll to position [870, 13]
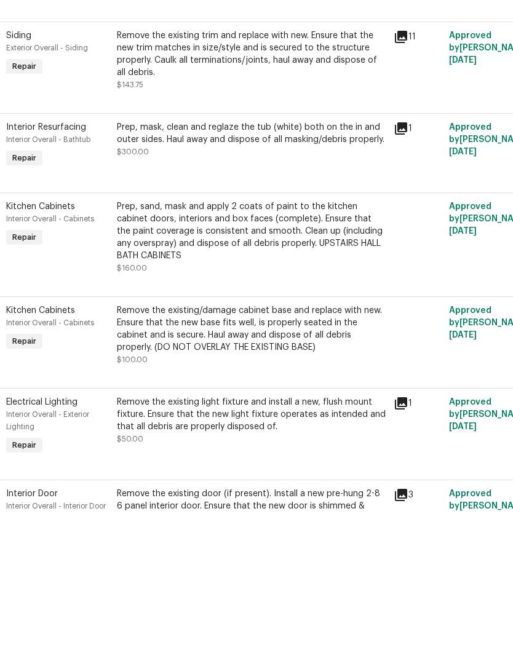
click at [161, 452] on div "Remove the existing/damage cabinet base and replace with new. Ensure that the n…" at bounding box center [251, 476] width 269 height 49
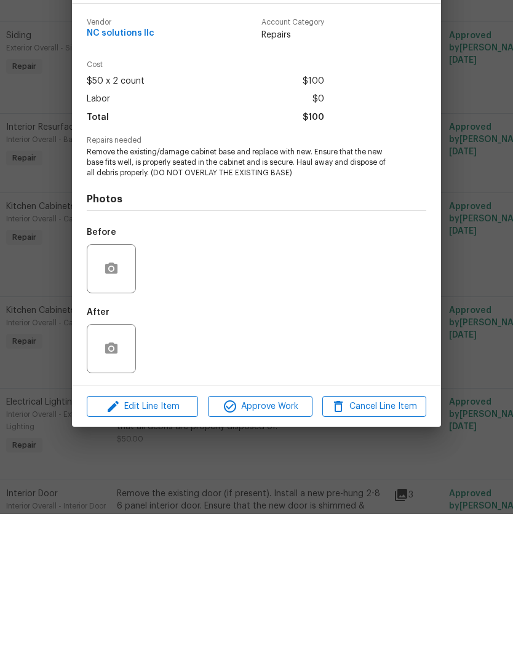
scroll to position [46, 0]
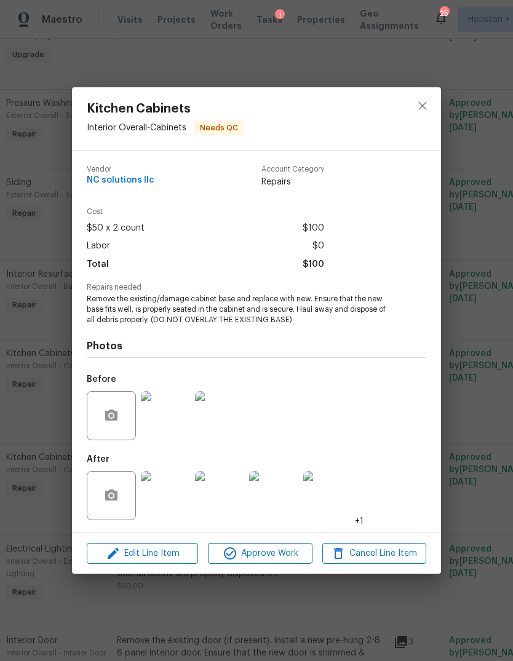
click at [481, 414] on div "Kitchen Cabinets Interior Overall - Cabinets Needs QC Vendor NC solutions llc A…" at bounding box center [256, 330] width 513 height 661
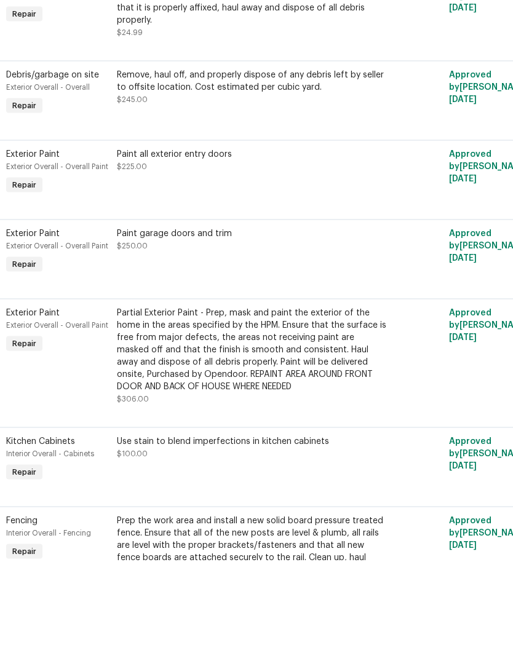
scroll to position [2313, 13]
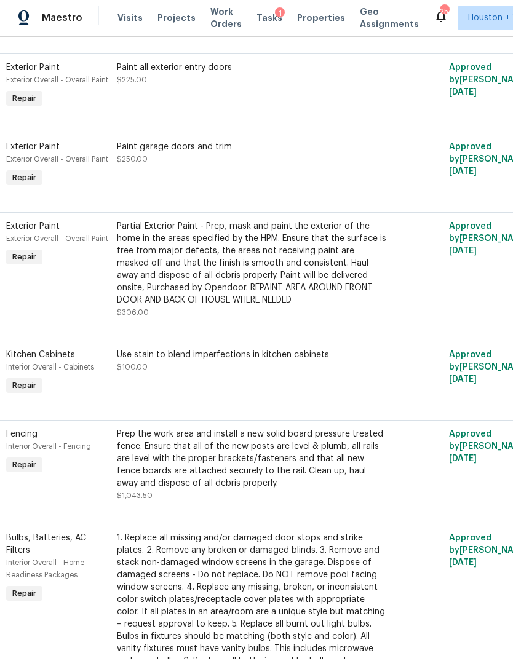
click at [273, 236] on div "Partial Exterior Paint - Prep, mask and paint the exterior of the home in the a…" at bounding box center [251, 265] width 269 height 86
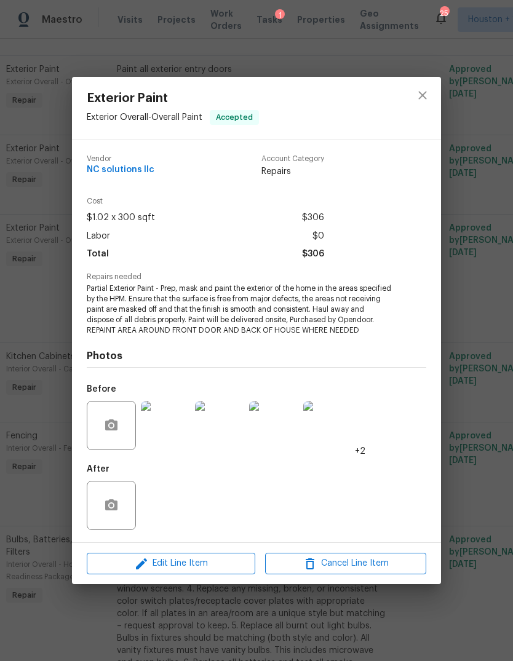
click at [493, 406] on div "Exterior Paint Exterior Overall - Overall Paint Accepted Vendor NC solutions ll…" at bounding box center [256, 330] width 513 height 661
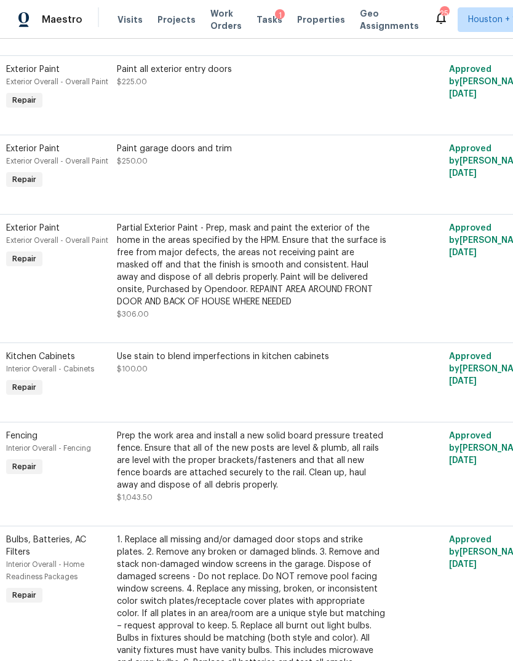
click at [146, 354] on div "Use stain to blend imperfections in kitchen cabinets $100.00" at bounding box center [251, 375] width 277 height 57
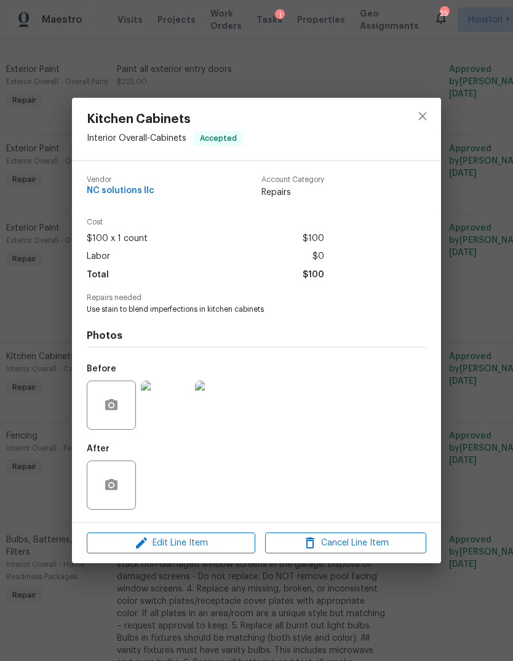
click at [154, 411] on img at bounding box center [165, 405] width 49 height 49
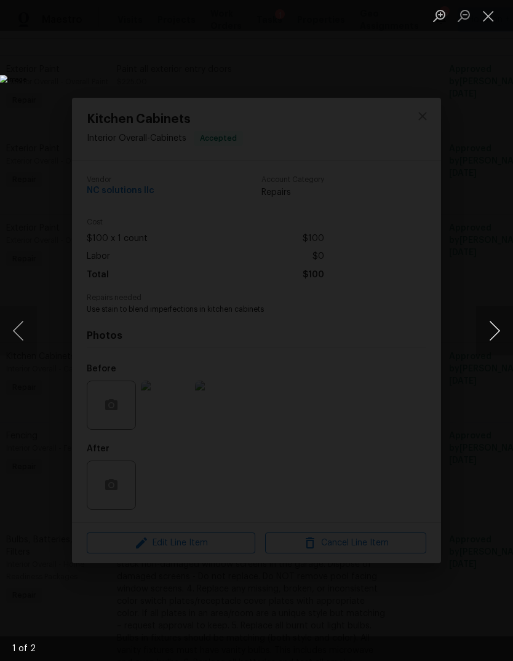
click at [497, 338] on button "Next image" at bounding box center [494, 330] width 37 height 49
click at [493, 18] on button "Close lightbox" at bounding box center [488, 16] width 25 height 22
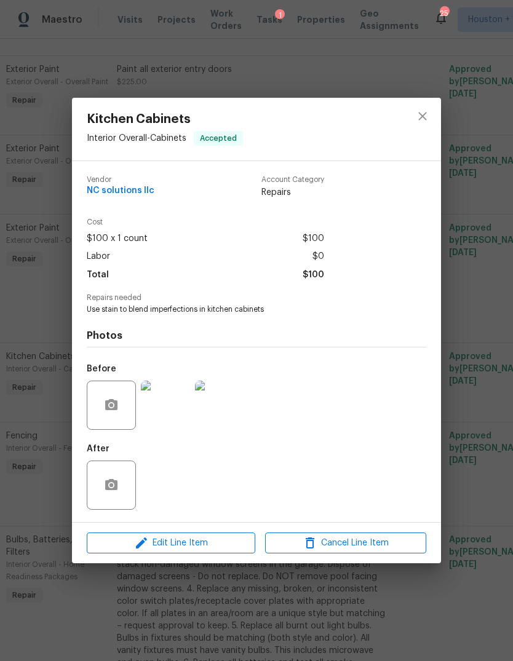
click at [488, 220] on div "Kitchen Cabinets Interior Overall - Cabinets Accepted Vendor NC solutions llc A…" at bounding box center [256, 330] width 513 height 661
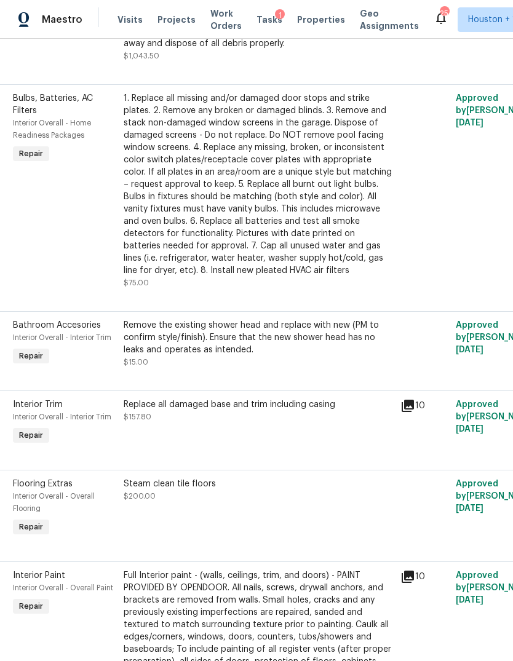
scroll to position [2757, 5]
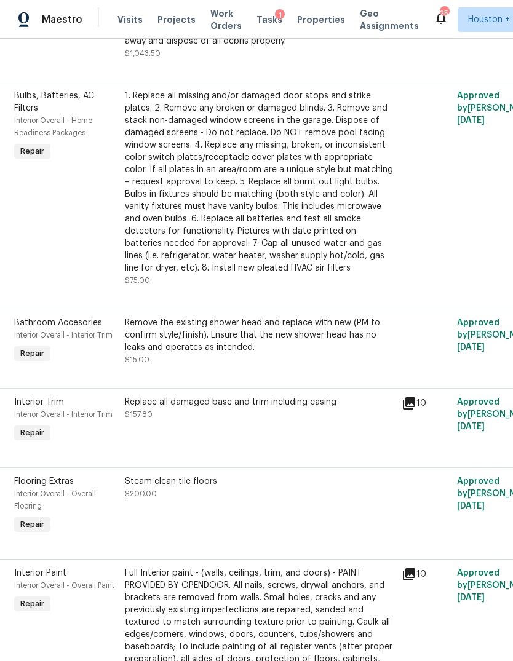
click at [312, 396] on div "Replace all damaged base and trim including casing $157.80" at bounding box center [259, 408] width 269 height 25
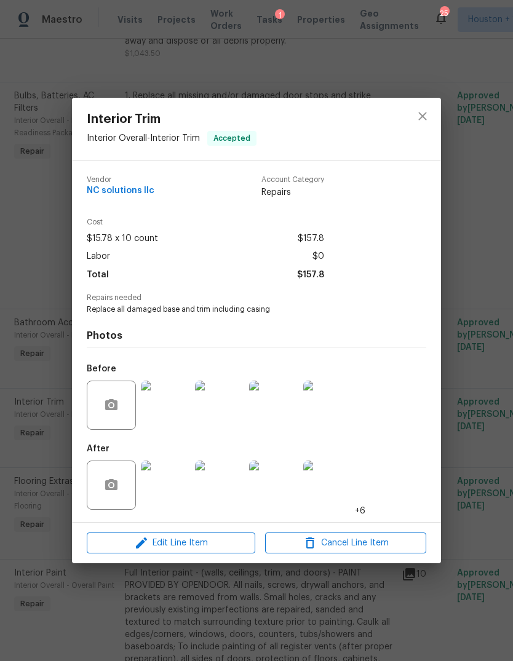
click at [483, 424] on div "Interior Trim Interior Overall - Interior Trim Accepted Vendor NC solutions llc…" at bounding box center [256, 330] width 513 height 661
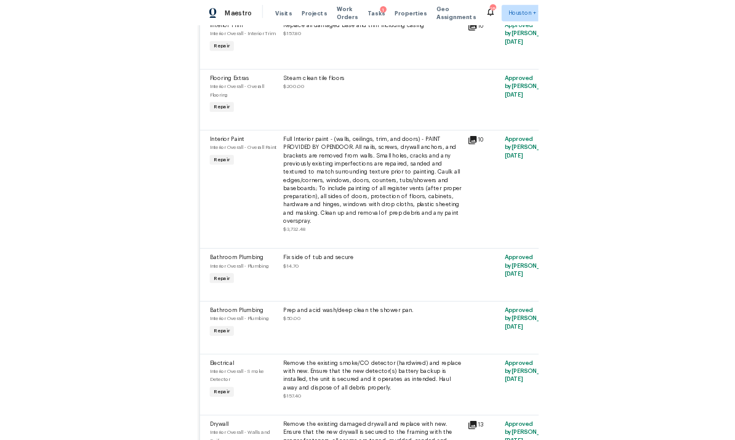
scroll to position [3121, 0]
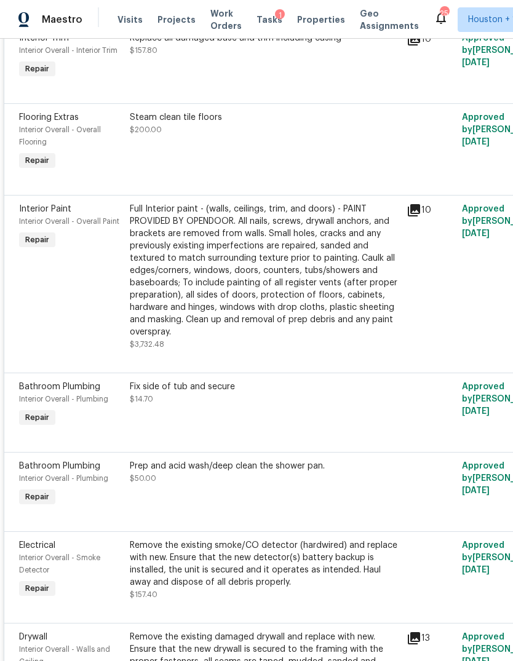
click at [330, 460] on div "Prep and acid wash/deep clean the shower pan. $50.00" at bounding box center [264, 472] width 269 height 25
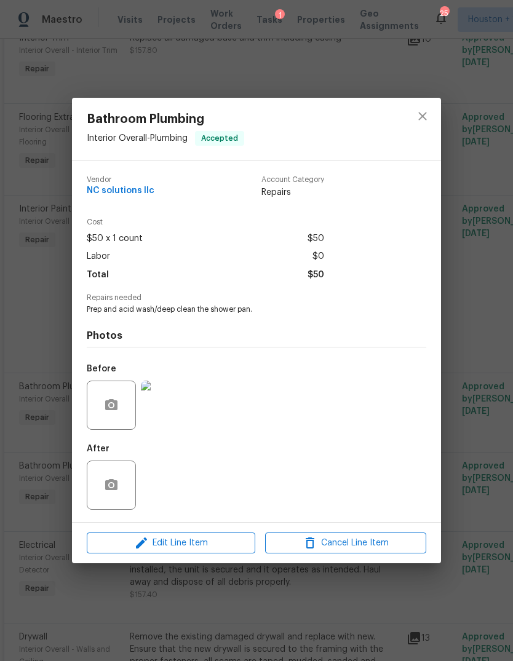
click at [183, 408] on img at bounding box center [165, 405] width 49 height 49
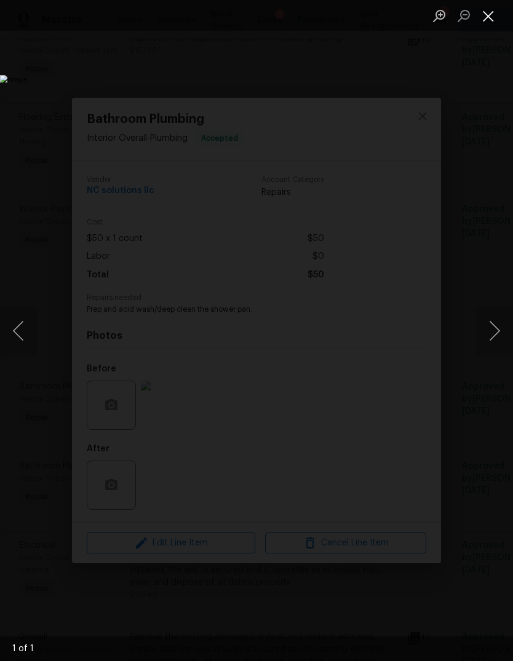
click at [492, 17] on button "Close lightbox" at bounding box center [488, 16] width 25 height 22
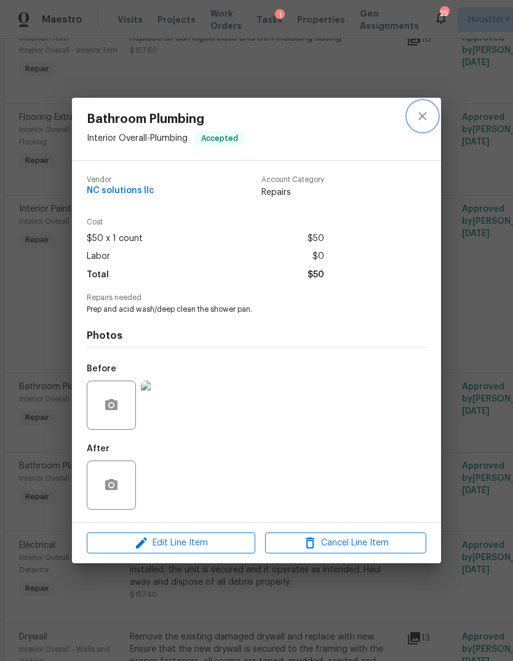
click at [422, 122] on icon "close" at bounding box center [422, 116] width 15 height 15
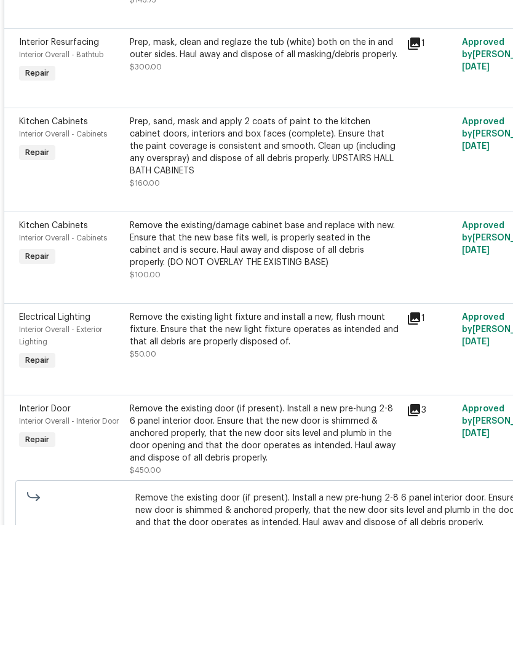
scroll to position [1067, 0]
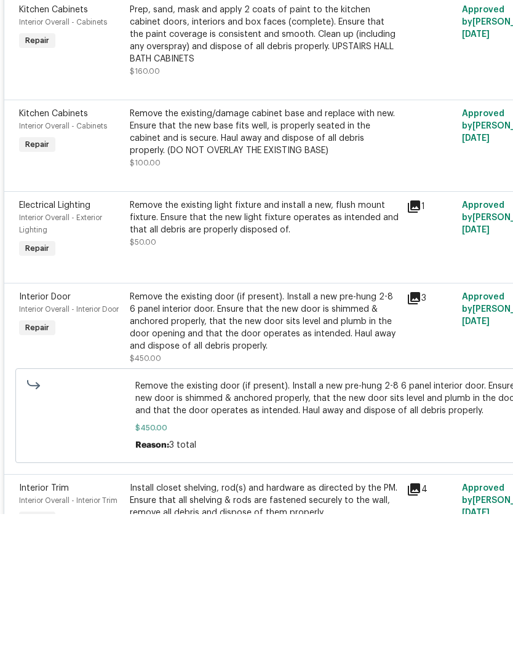
click at [462, 434] on div "Approved by Steven Rosas on 9/24/2025" at bounding box center [513, 474] width 111 height 81
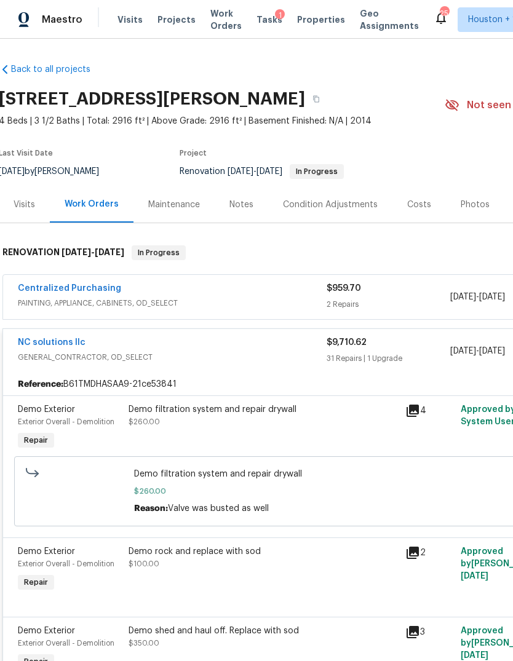
scroll to position [0, 1]
click at [27, 199] on div "Visits" at bounding box center [25, 205] width 22 height 12
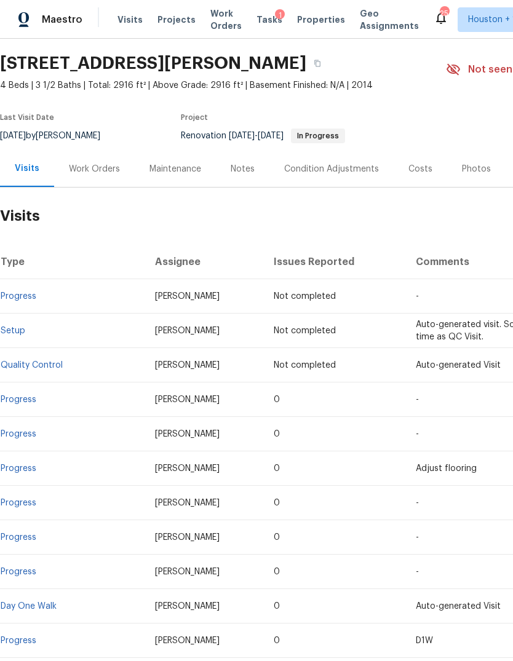
scroll to position [36, 0]
click at [102, 163] on div "Work Orders" at bounding box center [94, 169] width 51 height 12
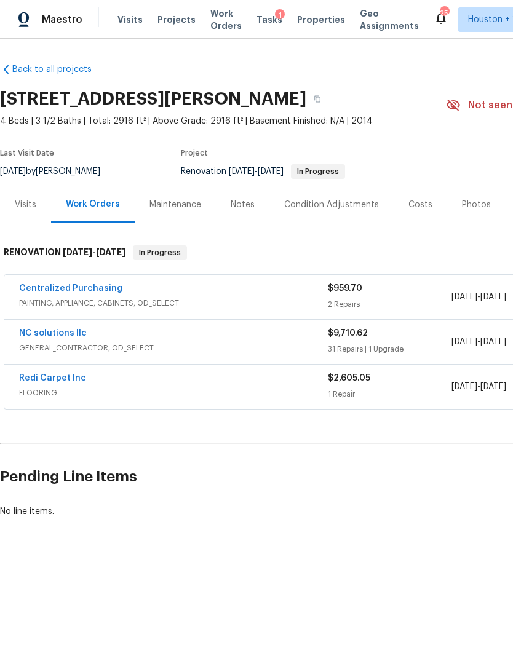
click at [156, 336] on div "NC solutions llc" at bounding box center [173, 334] width 309 height 15
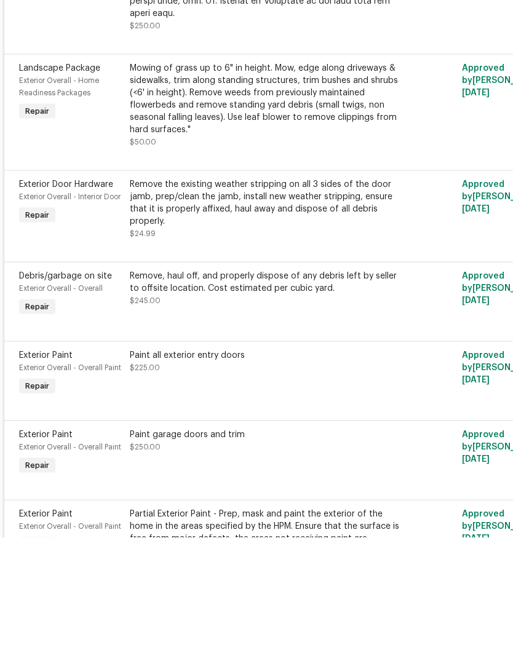
scroll to position [2518, 0]
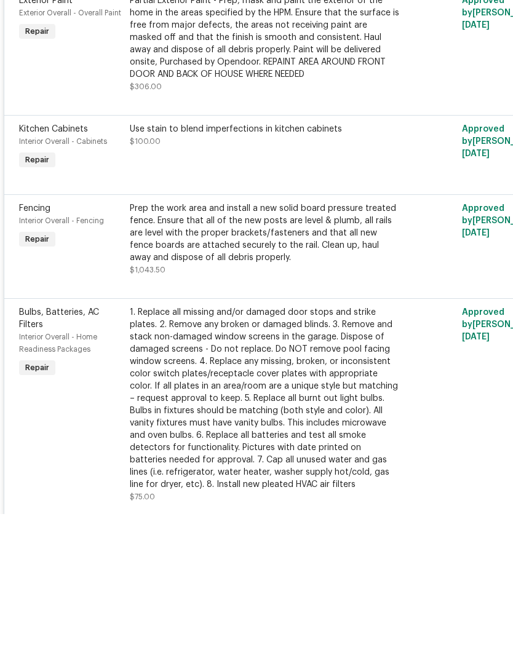
click at [473, 450] on div "Approved by Steven Rosas on 9/19/2025" at bounding box center [513, 552] width 111 height 204
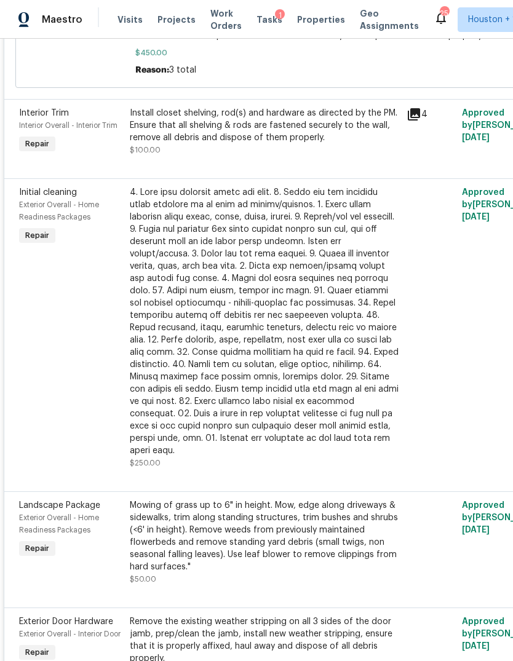
scroll to position [1624, 0]
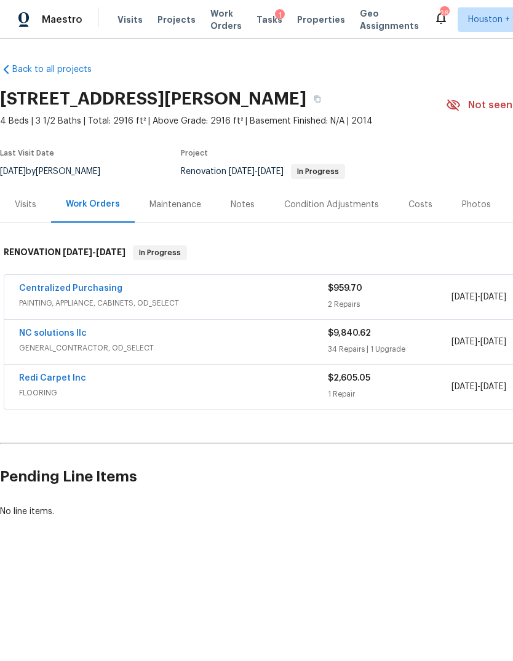
click at [154, 349] on span "GENERAL_CONTRACTOR, OD_SELECT" at bounding box center [173, 348] width 309 height 12
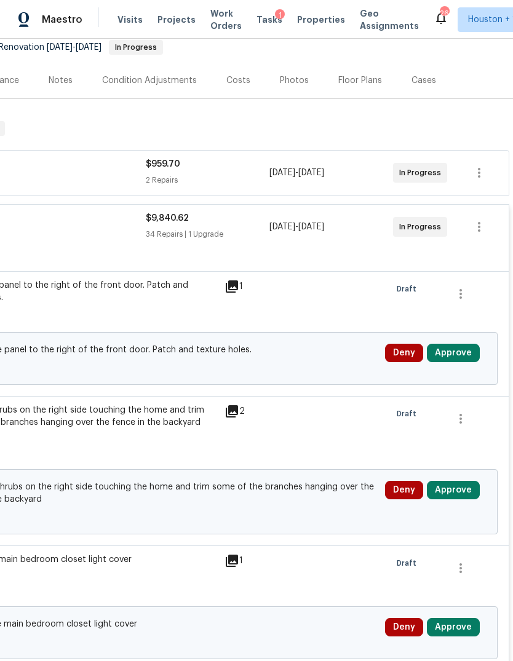
scroll to position [124, 182]
click at [474, 354] on button "Approve" at bounding box center [453, 353] width 53 height 18
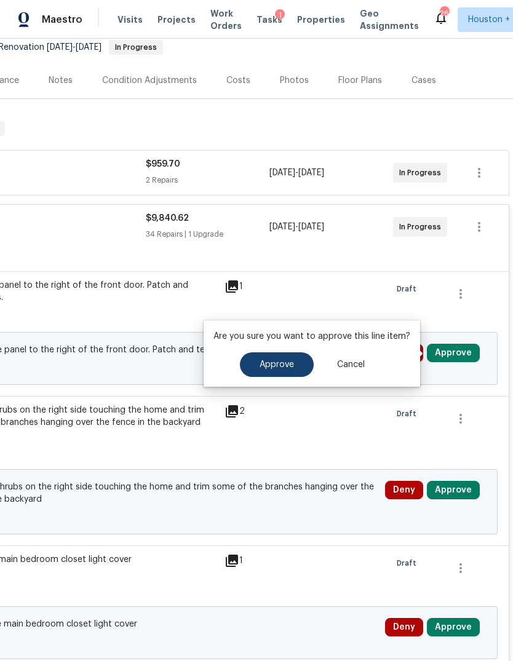
click at [260, 370] on button "Approve" at bounding box center [277, 365] width 74 height 25
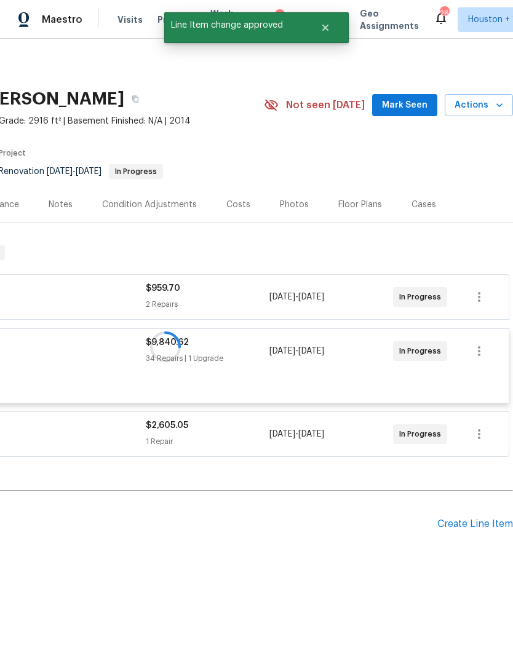
scroll to position [0, 182]
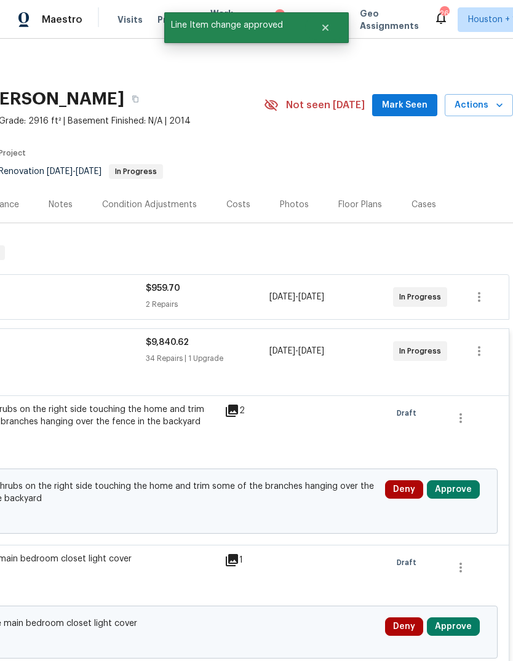
click at [457, 489] on button "Approve" at bounding box center [453, 490] width 53 height 18
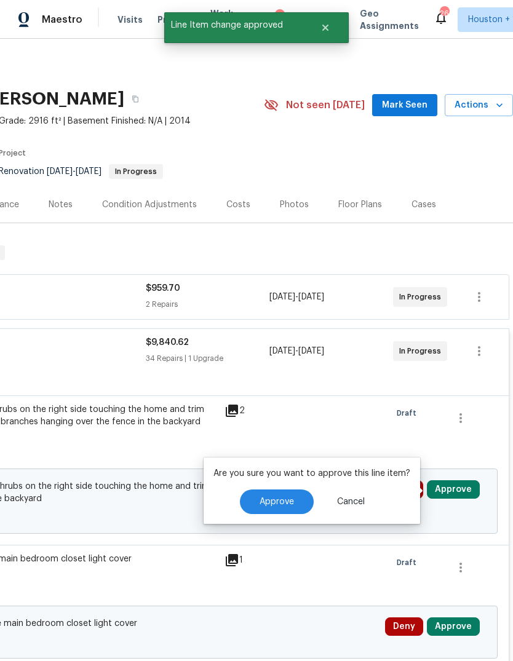
click at [292, 505] on button "Approve" at bounding box center [277, 502] width 74 height 25
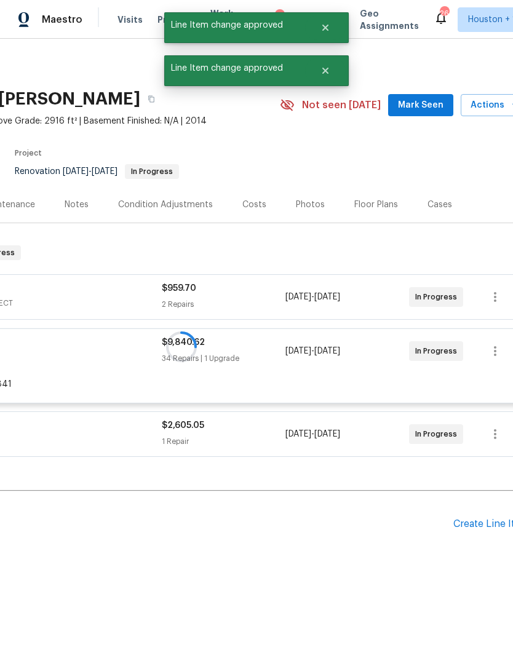
scroll to position [0, 166]
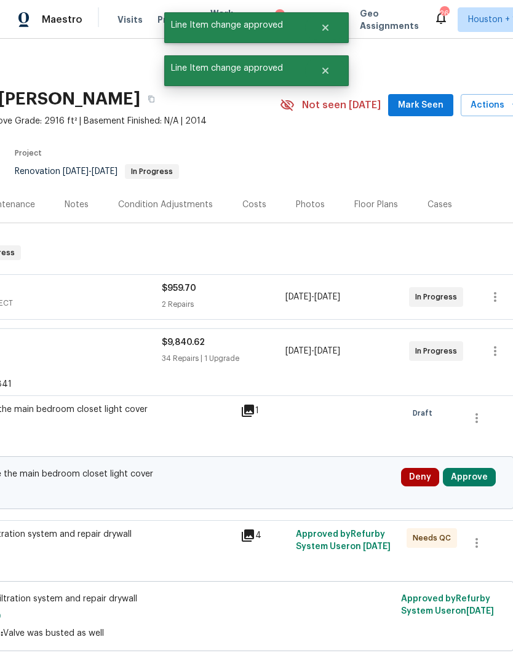
click at [479, 479] on button "Approve" at bounding box center [469, 477] width 53 height 18
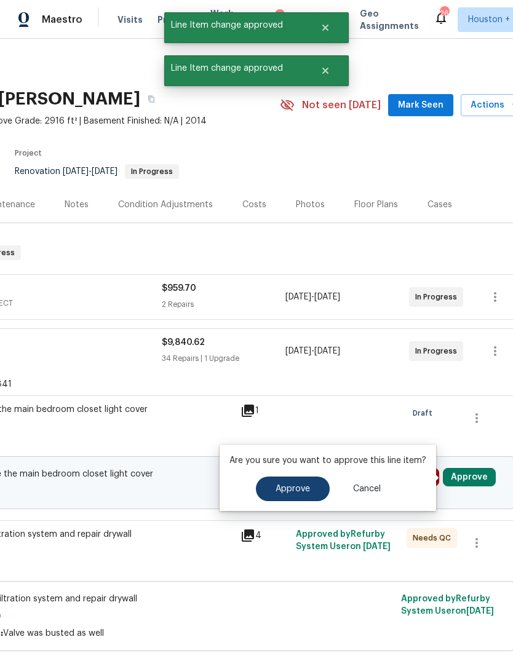
click at [295, 492] on span "Approve" at bounding box center [293, 489] width 34 height 9
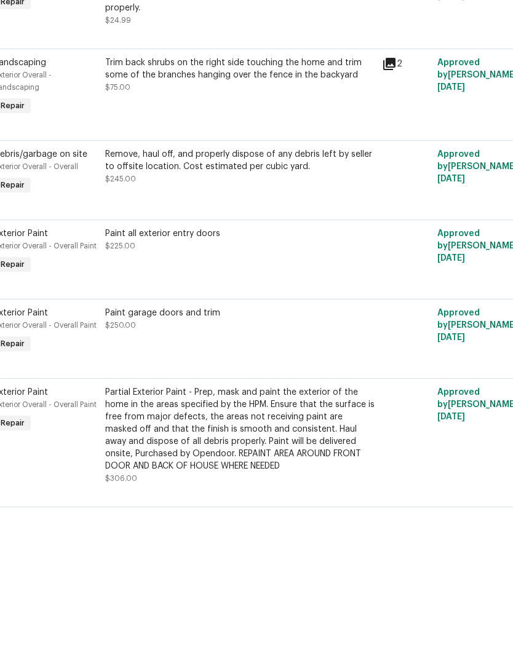
scroll to position [2276, 25]
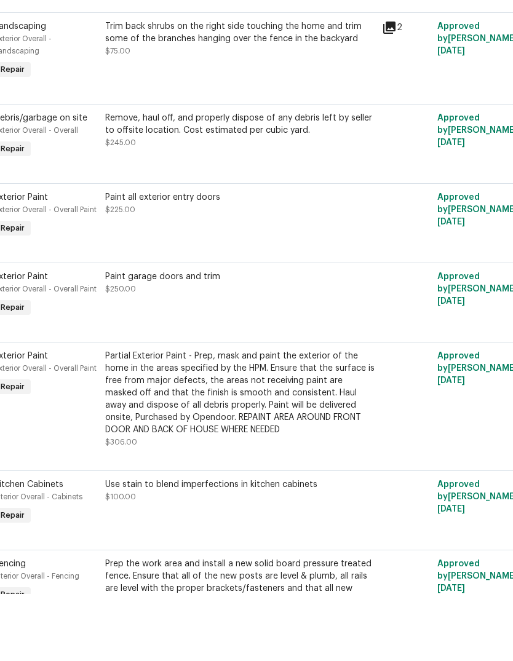
click at [131, 425] on div "Partial Exterior Paint - Prep, mask and paint the exterior of the home in the a…" at bounding box center [239, 460] width 269 height 86
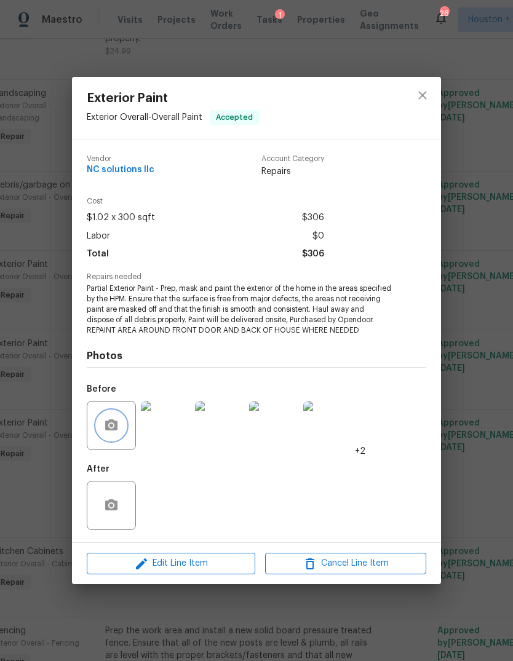
click at [107, 430] on icon "button" at bounding box center [111, 425] width 12 height 11
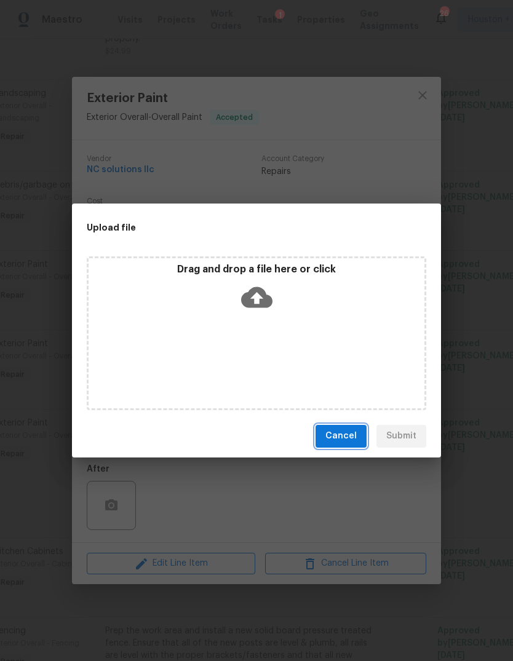
click at [355, 436] on span "Cancel" at bounding box center [340, 436] width 31 height 15
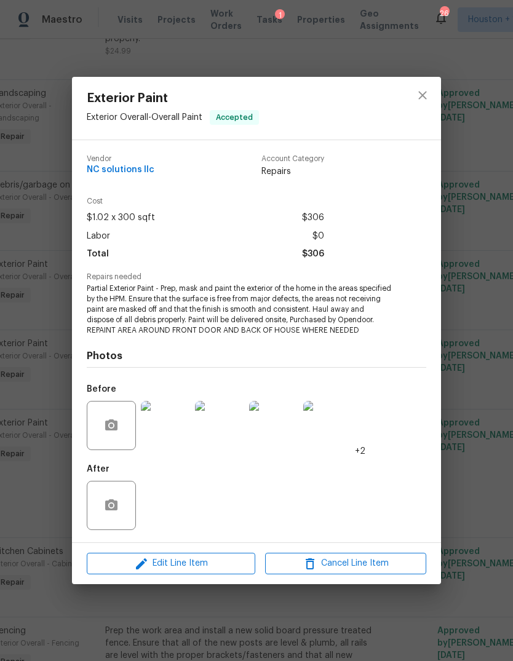
click at [337, 444] on img at bounding box center [327, 425] width 49 height 49
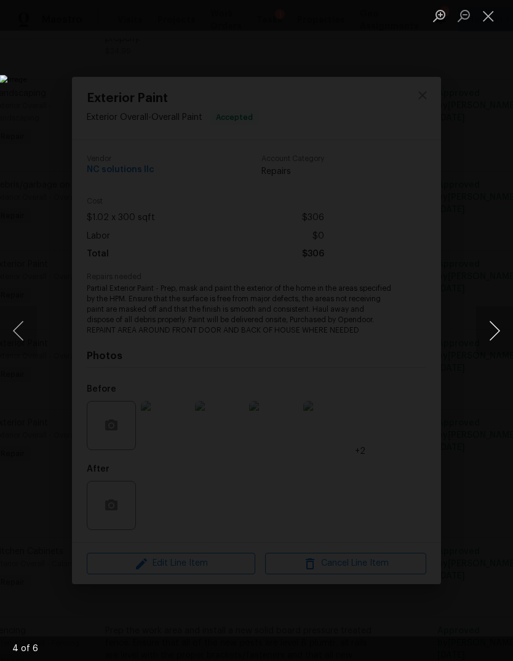
click at [500, 319] on button "Next image" at bounding box center [494, 330] width 37 height 49
click at [491, 328] on button "Next image" at bounding box center [494, 330] width 37 height 49
click at [492, 22] on button "Close lightbox" at bounding box center [488, 16] width 25 height 22
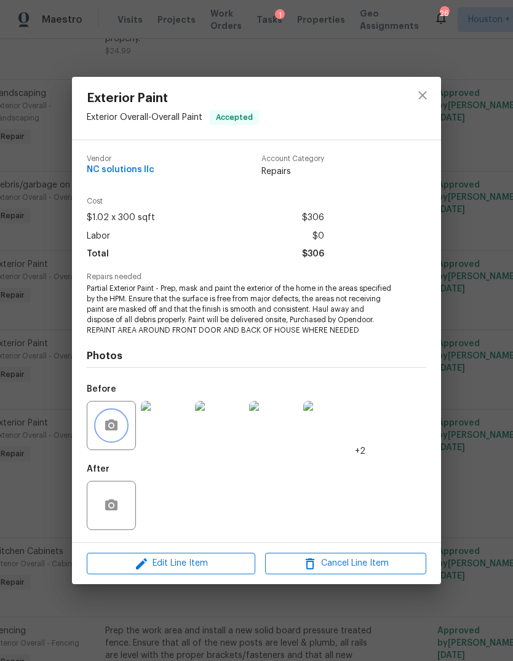
click at [111, 428] on circle "button" at bounding box center [112, 426] width 4 height 4
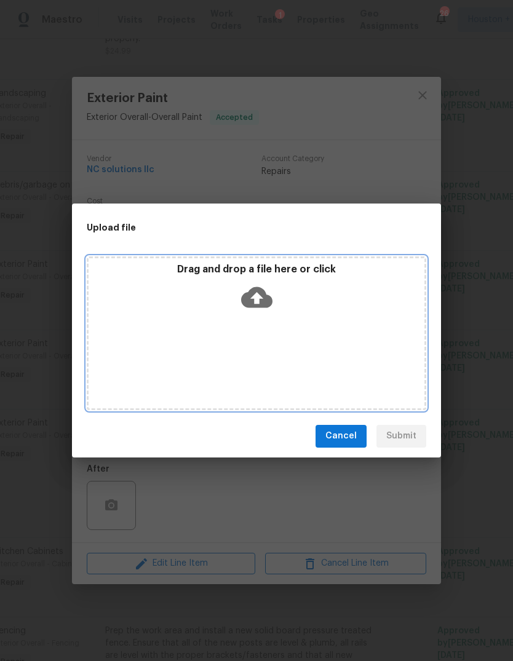
click at [309, 349] on div "Drag and drop a file here or click" at bounding box center [257, 334] width 340 height 154
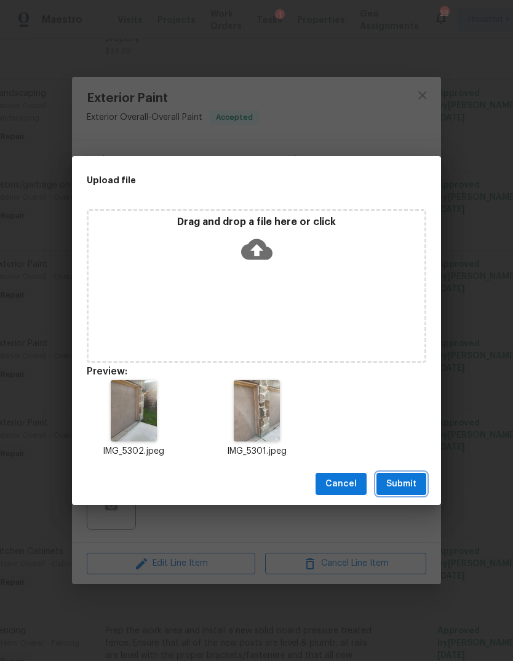
click at [420, 485] on button "Submit" at bounding box center [402, 484] width 50 height 23
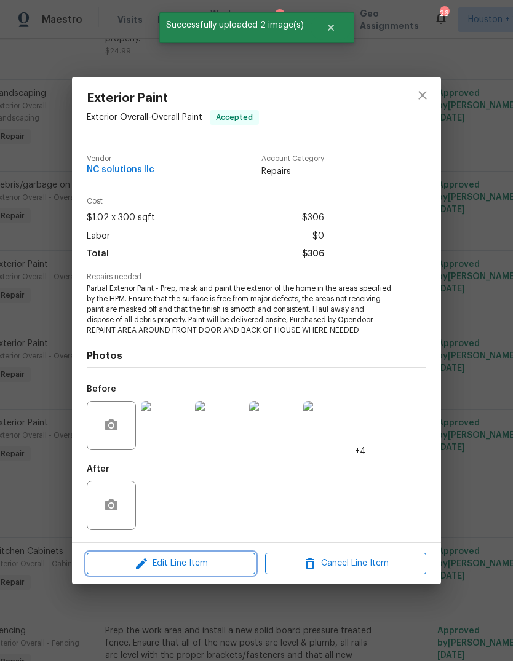
click at [159, 567] on span "Edit Line Item" at bounding box center [170, 563] width 161 height 15
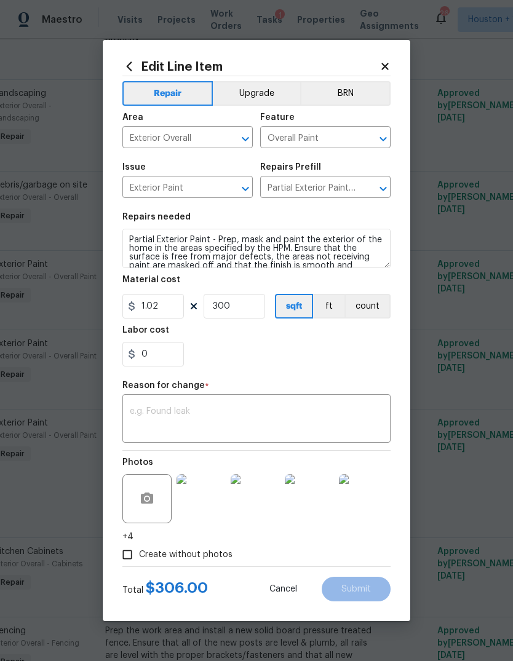
click at [322, 279] on div "Material cost" at bounding box center [256, 284] width 268 height 16
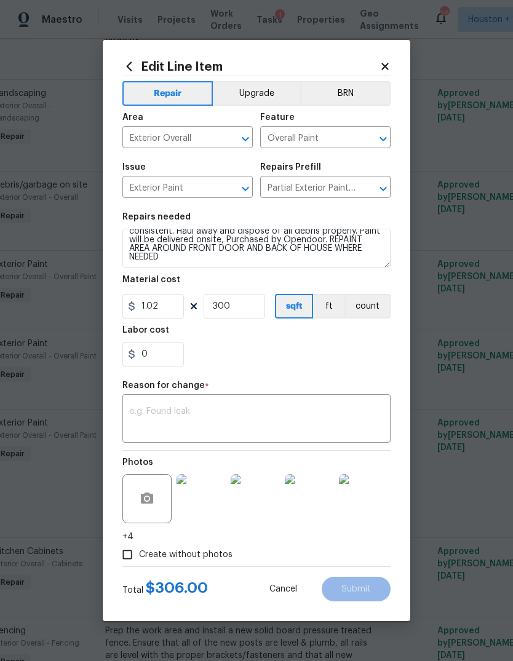
scroll to position [43, 0]
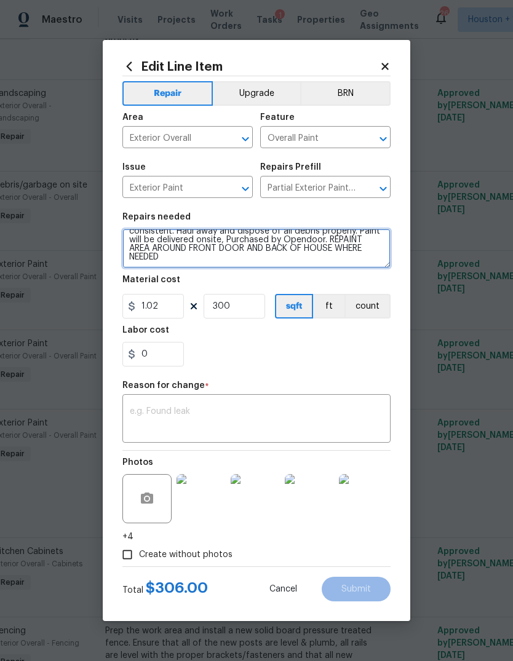
click at [351, 264] on textarea "Partial Exterior Paint - Prep, mask and paint the exterior of the home in the a…" at bounding box center [256, 248] width 268 height 39
type textarea "Partial Exterior Paint - Prep, mask and paint the exterior of the home in the a…"
click at [335, 256] on textarea "Partial Exterior Paint - Prep, mask and paint the exterior of the home in the a…" at bounding box center [256, 248] width 268 height 39
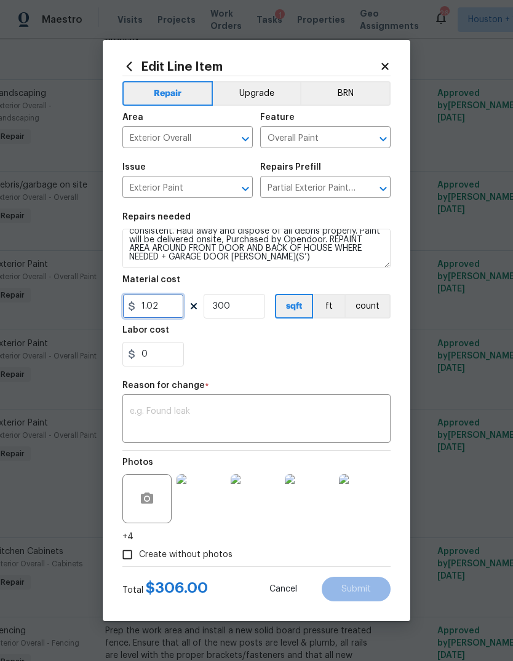
type input "1.02"
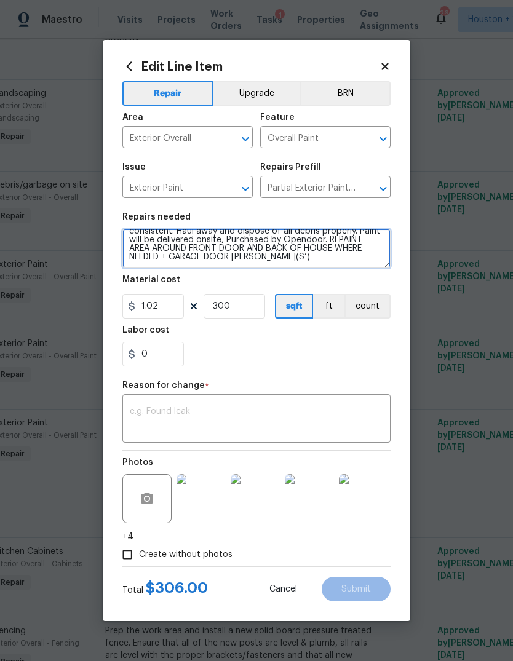
click at [308, 260] on textarea "Partial Exterior Paint - Prep, mask and paint the exterior of the home in the a…" at bounding box center [256, 248] width 268 height 39
type textarea "Partial Exterior Paint - Prep, mask and paint the exterior of the home in the a…"
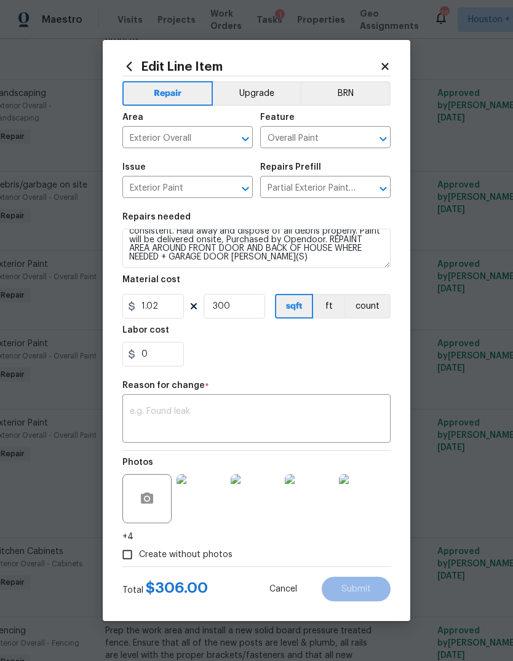
click at [272, 311] on div "1.02 300 sqft ft count" at bounding box center [256, 306] width 268 height 25
click at [245, 326] on section "Repairs needed Partial Exterior Paint - Prep, mask and paint the exterior of th…" at bounding box center [256, 289] width 268 height 169
click at [264, 305] on input "300" at bounding box center [235, 306] width 62 height 25
type input "325"
click at [169, 433] on textarea at bounding box center [256, 420] width 253 height 26
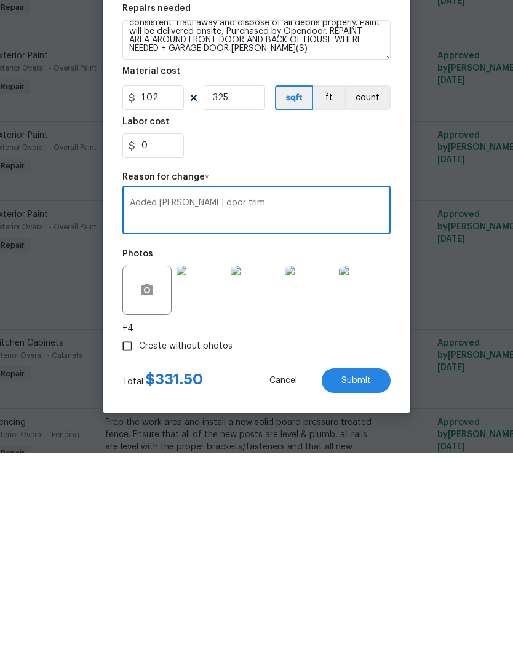
type textarea "Added [PERSON_NAME] door trim"
click at [240, 294] on input "325" at bounding box center [235, 306] width 62 height 25
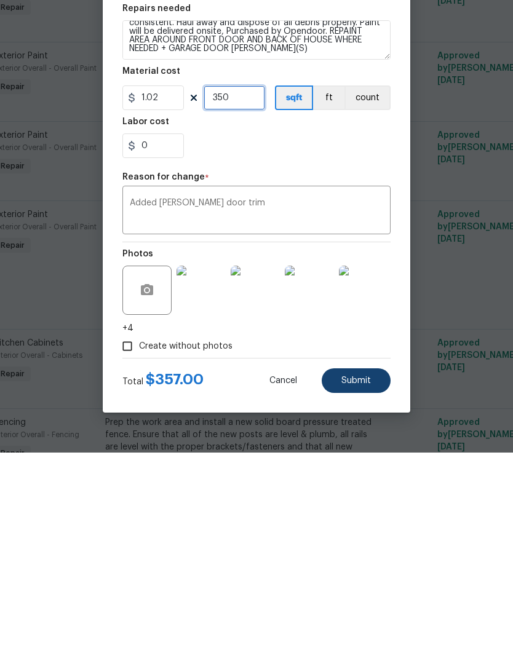
type input "350"
click at [371, 577] on button "Submit" at bounding box center [356, 589] width 69 height 25
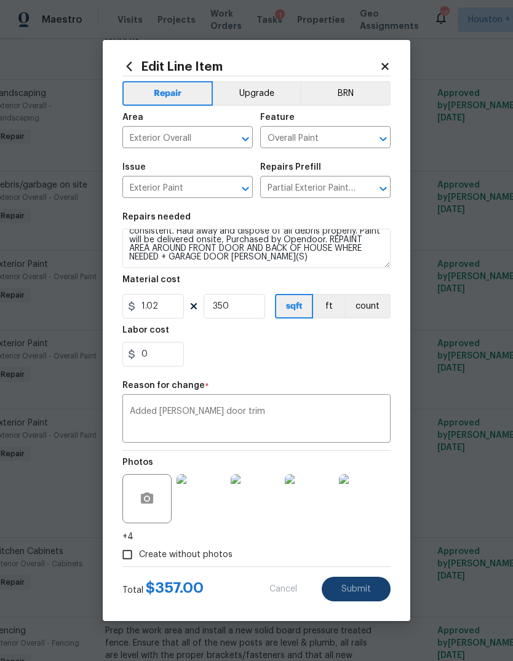
type textarea "Partial Exterior Paint - Prep, mask and paint the exterior of the home in the a…"
type input "300"
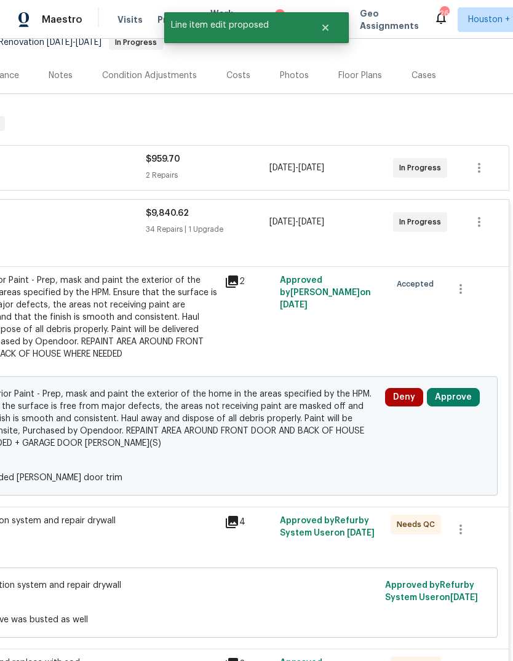
scroll to position [129, 182]
click at [468, 401] on button "Approve" at bounding box center [453, 397] width 53 height 18
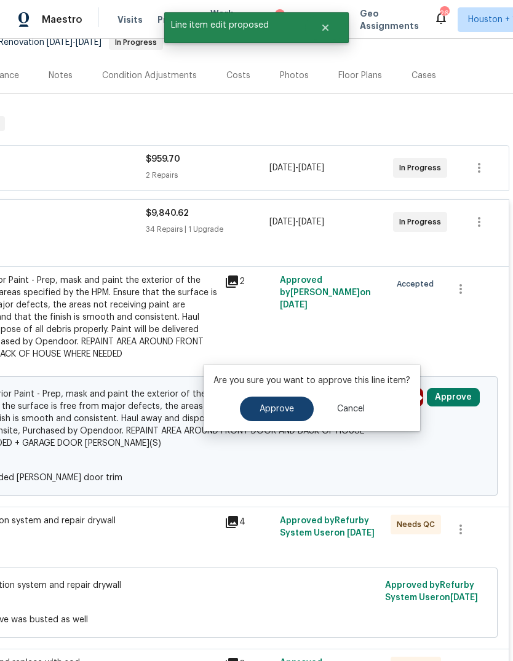
click at [279, 411] on span "Approve" at bounding box center [277, 409] width 34 height 9
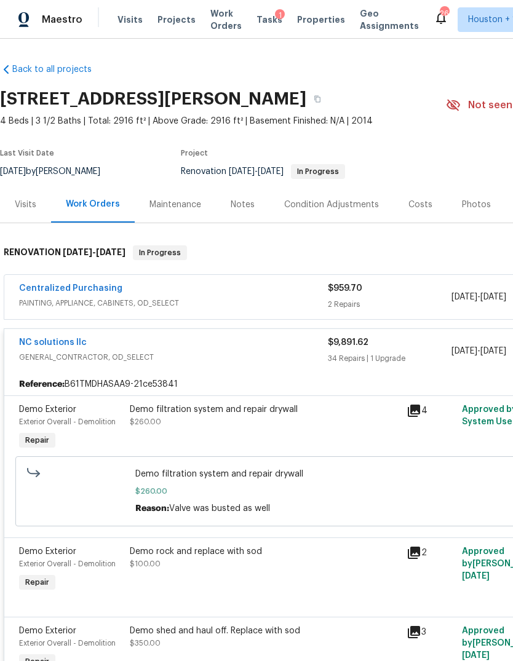
scroll to position [0, 0]
click at [228, 212] on div "Notes" at bounding box center [243, 204] width 54 height 36
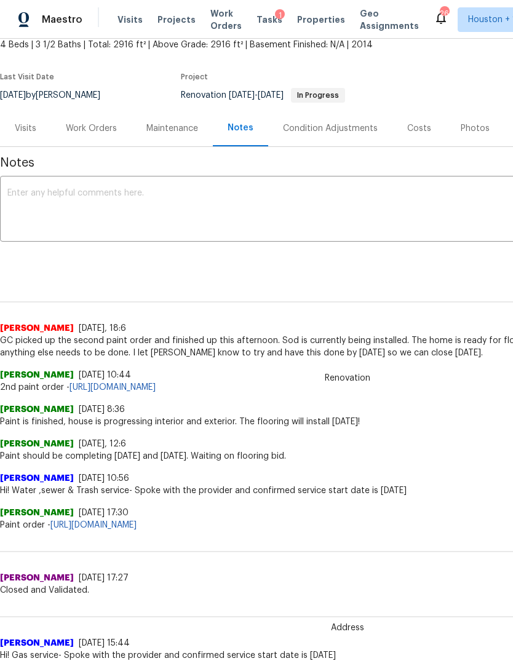
scroll to position [76, 0]
click at [52, 221] on textarea at bounding box center [347, 210] width 680 height 43
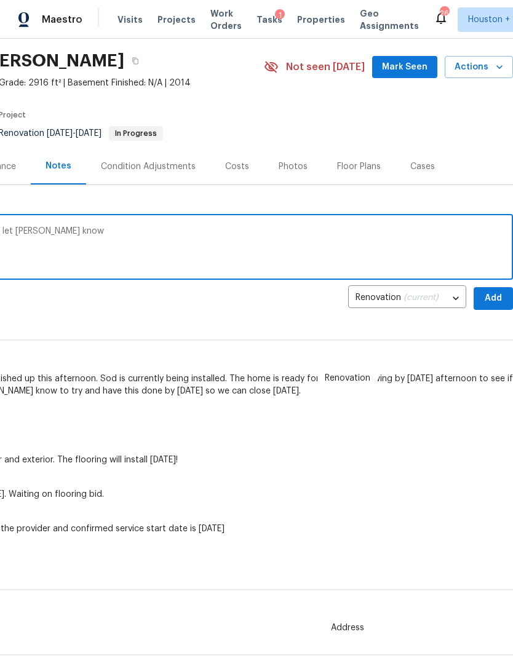
scroll to position [39, 182]
type textarea "I added very minor items to the scope and let [PERSON_NAME] know"
click at [491, 300] on span "Add" at bounding box center [494, 297] width 20 height 15
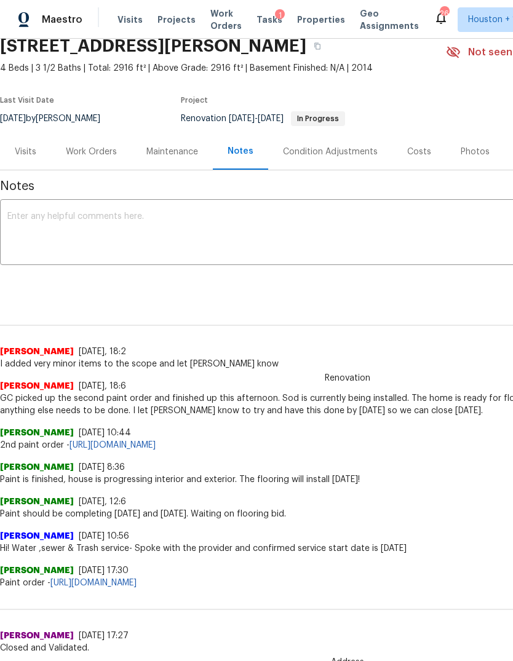
scroll to position [53, 0]
click at [102, 146] on div "Work Orders" at bounding box center [91, 152] width 51 height 12
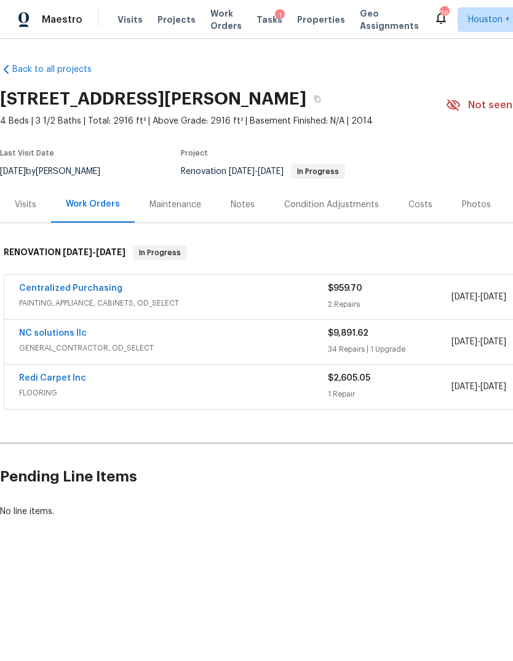
click at [444, 331] on div "$9,891.62" at bounding box center [390, 333] width 124 height 12
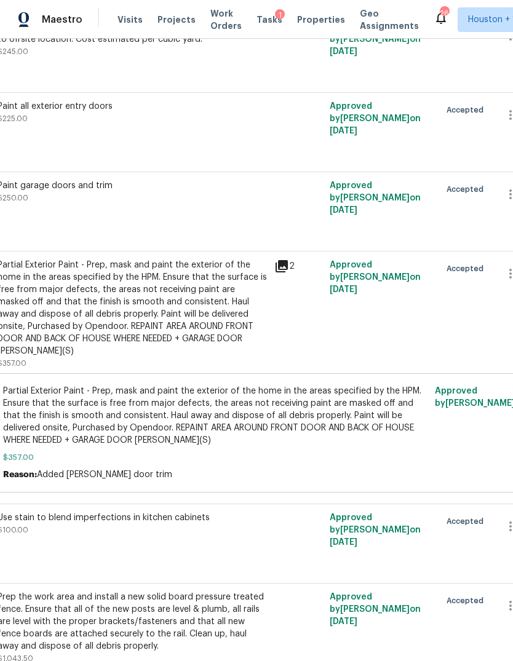
scroll to position [2433, 132]
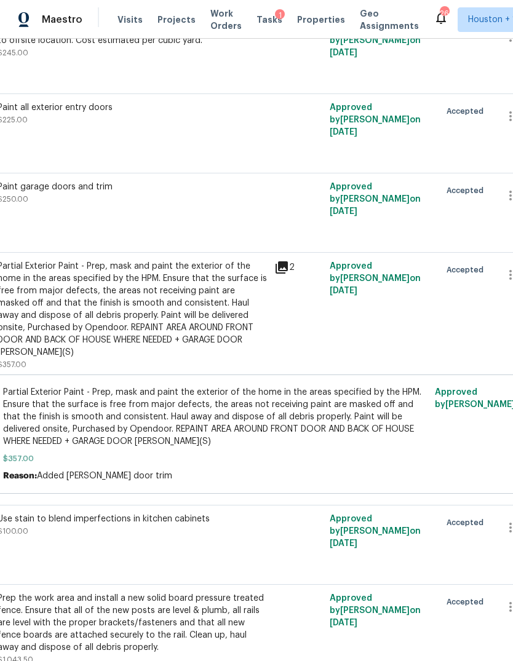
click at [50, 351] on div "Partial Exterior Paint - Prep, mask and paint the exterior of the home in the a…" at bounding box center [132, 309] width 269 height 98
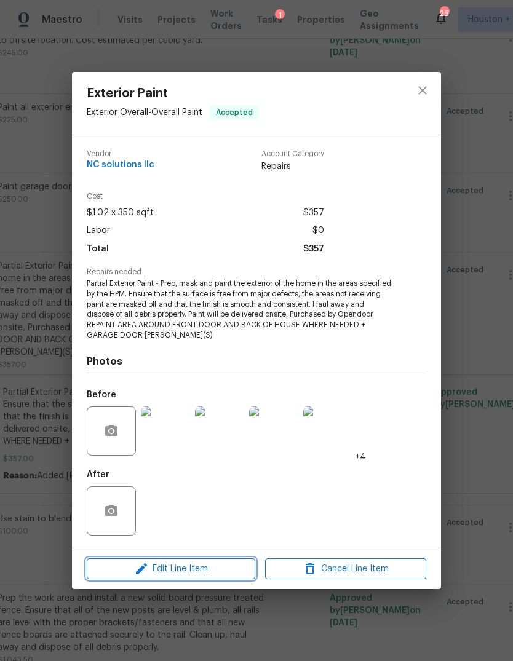
click at [127, 568] on span "Edit Line Item" at bounding box center [170, 569] width 161 height 15
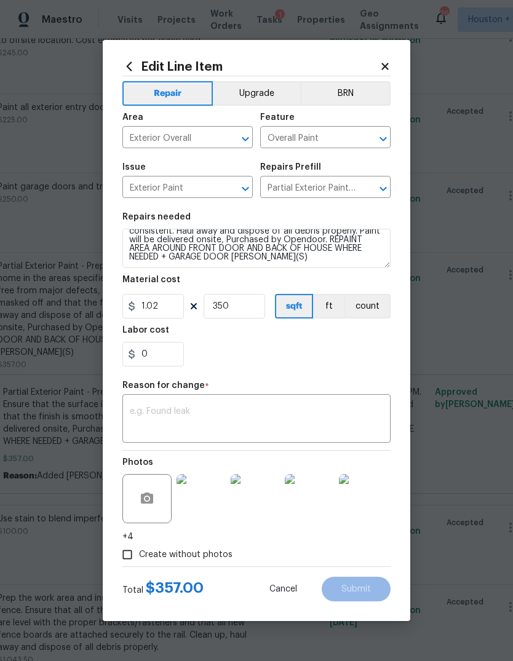
scroll to position [43, 0]
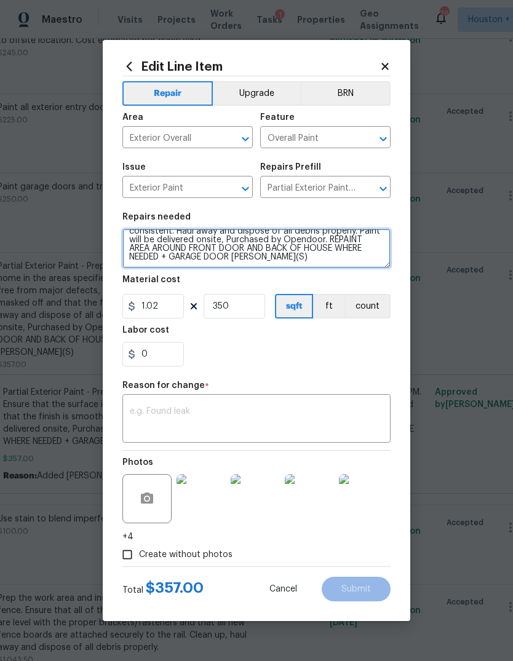
click at [178, 260] on textarea "Partial Exterior Paint - Prep, mask and paint the exterior of the home in the a…" at bounding box center [256, 248] width 268 height 39
click at [177, 257] on textarea "Partial Exterior Paint - Prep, mask and paint the exterior of the home in the a…" at bounding box center [256, 248] width 268 height 39
click at [176, 257] on textarea "Partial Exterior Paint - Prep, mask and paint the exterior of the home in the a…" at bounding box center [256, 248] width 268 height 39
type textarea "Partial Exterior Paint - Prep, mask and paint the exterior of the home in the a…"
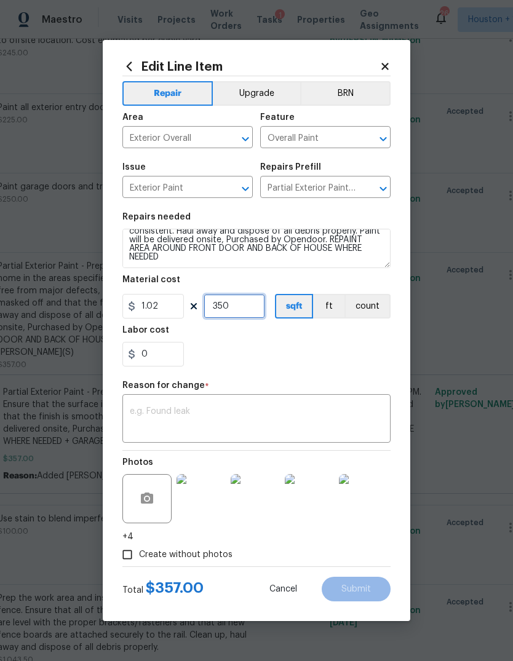
click at [250, 303] on input "350" at bounding box center [235, 306] width 62 height 25
type input "300"
click at [154, 417] on textarea at bounding box center [256, 420] width 253 height 26
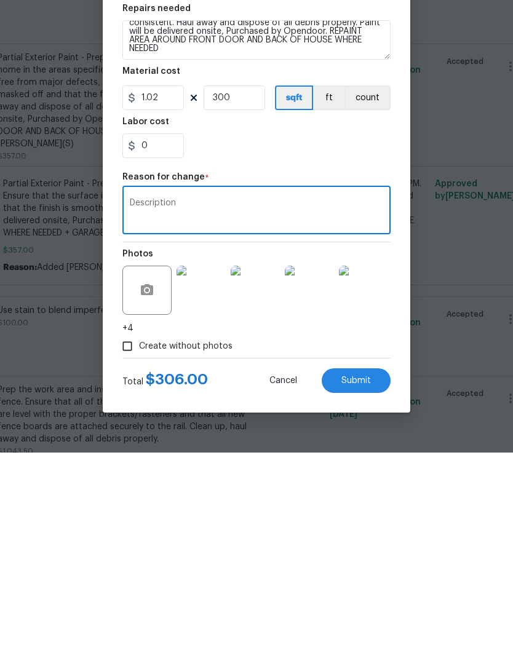
scroll to position [46, 0]
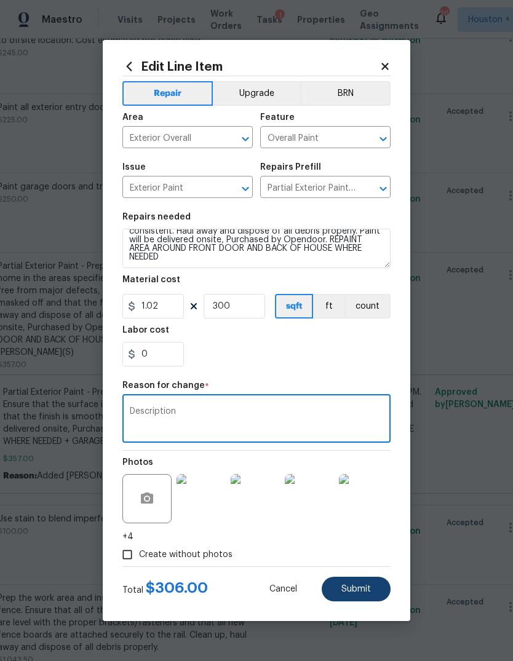
type textarea "Description"
click at [367, 596] on button "Submit" at bounding box center [356, 589] width 69 height 25
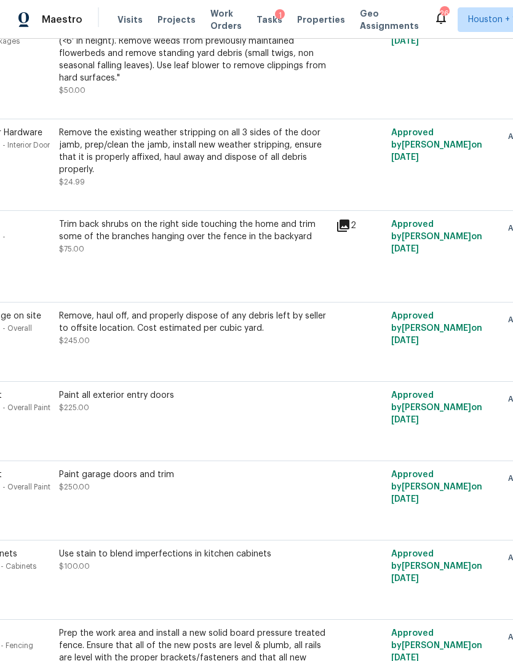
scroll to position [2514, 63]
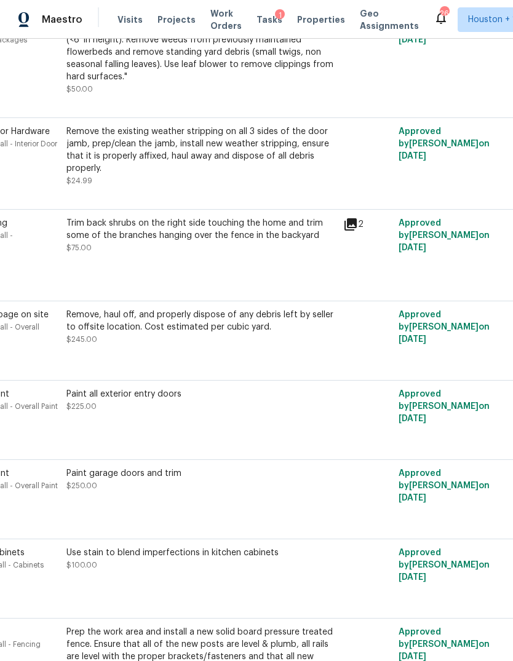
click at [70, 309] on div "Remove, haul off, and properly dispose of any debris left by seller to offsite …" at bounding box center [200, 321] width 269 height 25
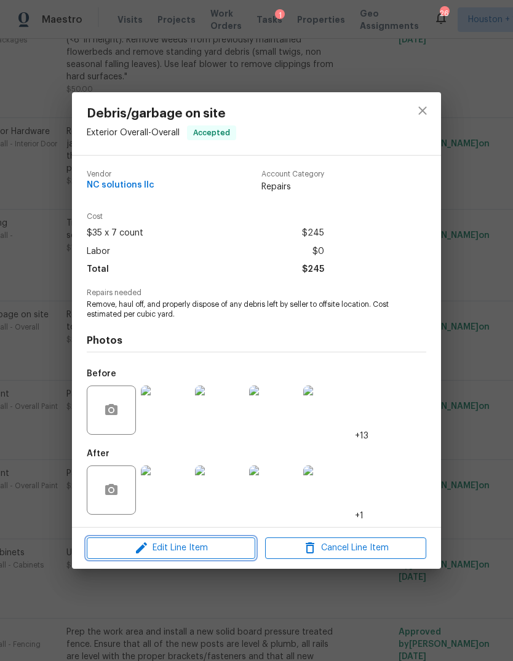
click at [120, 556] on span "Edit Line Item" at bounding box center [170, 548] width 161 height 15
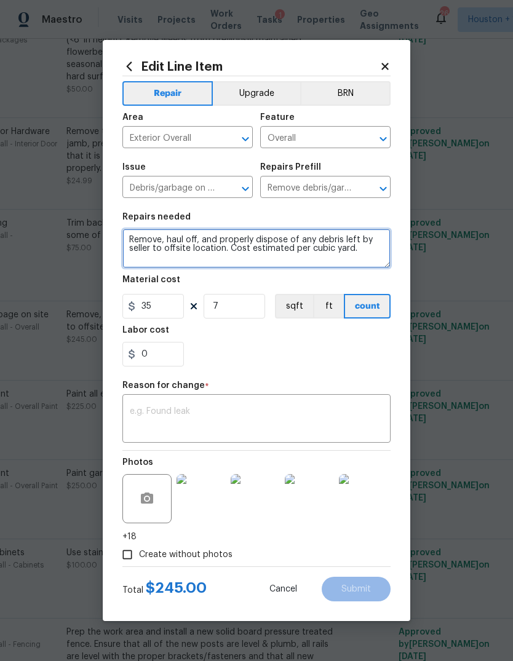
click at [359, 262] on textarea "Remove, haul off, and properly dispose of any debris left by seller to offsite …" at bounding box center [256, 248] width 268 height 39
type textarea "Remove, haul off, and properly dispose of any debris left by seller to offsite …"
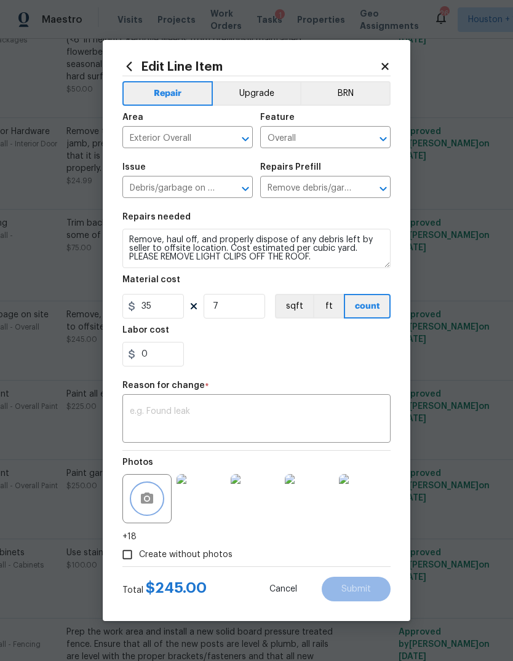
click at [145, 503] on icon "button" at bounding box center [147, 498] width 12 height 11
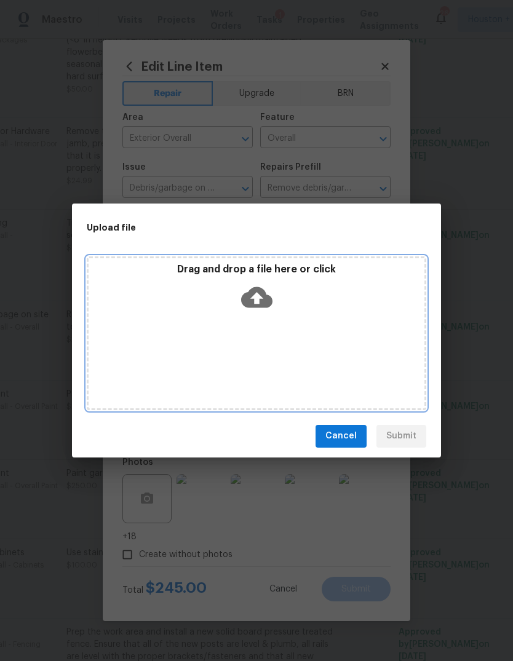
click at [330, 339] on div "Drag and drop a file here or click" at bounding box center [257, 334] width 340 height 154
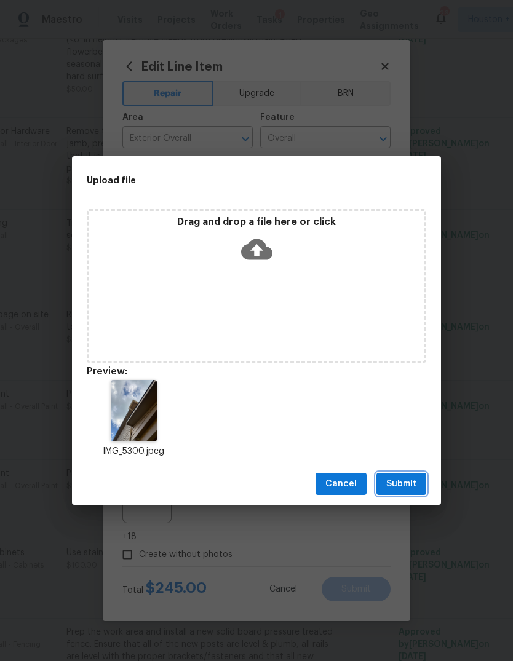
click at [415, 482] on span "Submit" at bounding box center [401, 484] width 30 height 15
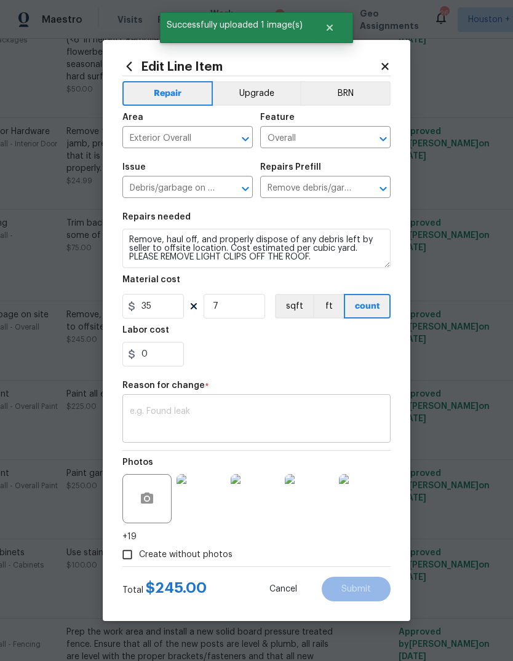
click at [364, 433] on textarea at bounding box center [256, 420] width 253 height 26
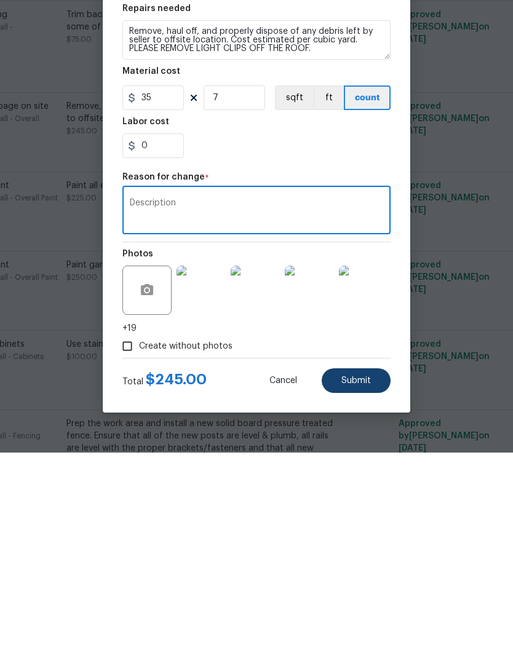
type textarea "Description"
click at [371, 577] on button "Submit" at bounding box center [356, 589] width 69 height 25
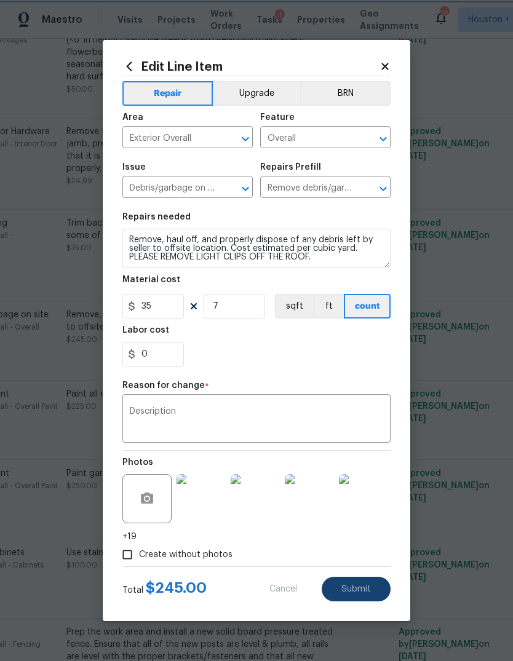
type textarea "Remove, haul off, and properly dispose of any debris left by seller to offsite …"
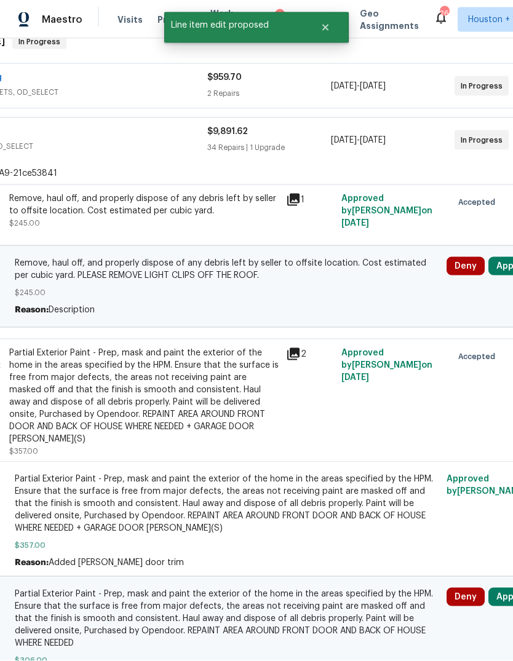
scroll to position [218, 127]
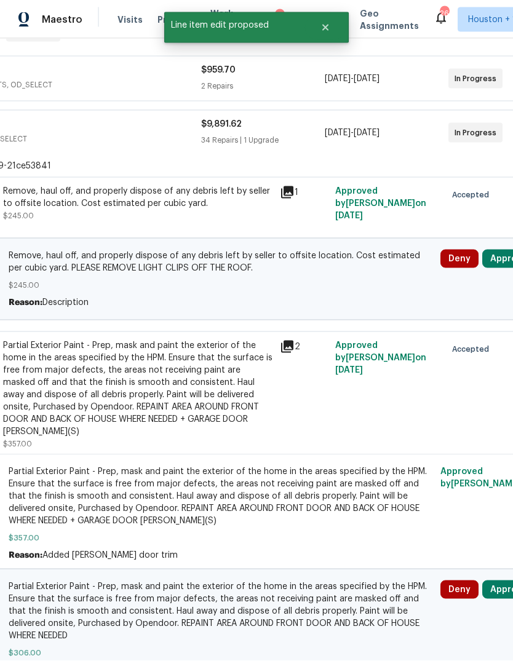
click at [503, 581] on button "Approve" at bounding box center [508, 590] width 53 height 18
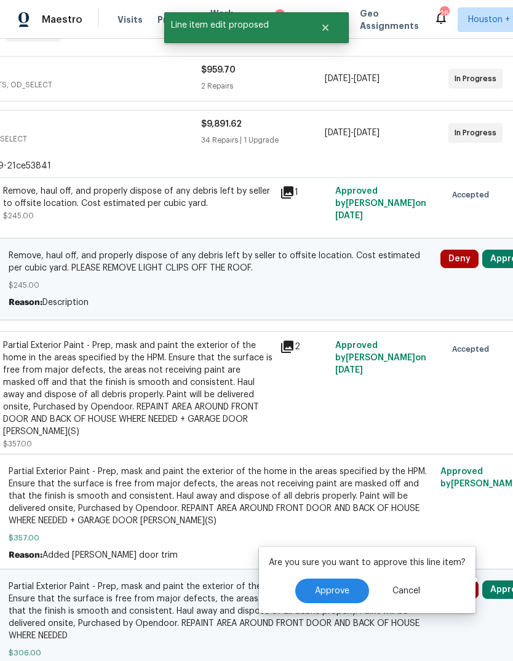
click at [341, 560] on div "Are you sure you want to approve this line item? Approve Cancel" at bounding box center [367, 580] width 217 height 66
click at [503, 250] on button "Approve" at bounding box center [508, 259] width 53 height 18
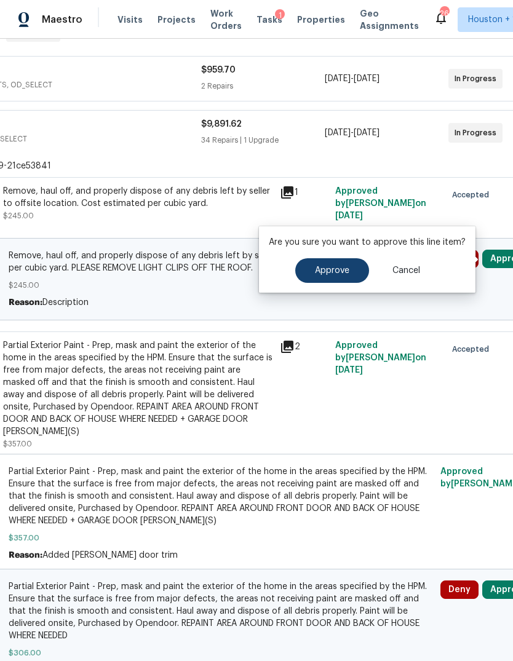
click at [348, 259] on button "Approve" at bounding box center [332, 270] width 74 height 25
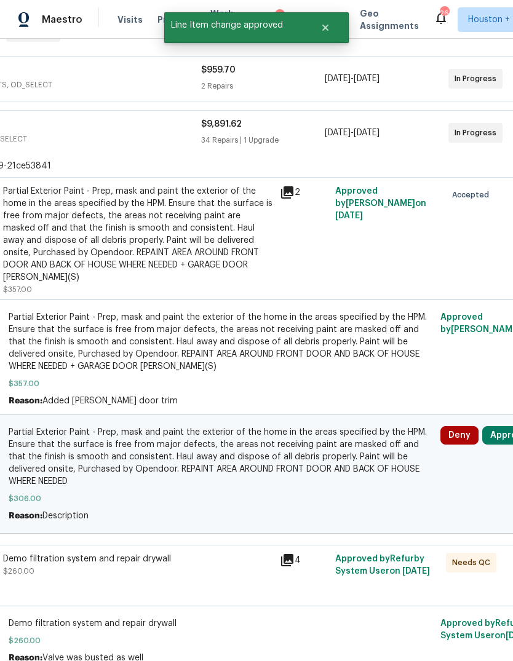
click at [500, 426] on button "Approve" at bounding box center [508, 435] width 53 height 18
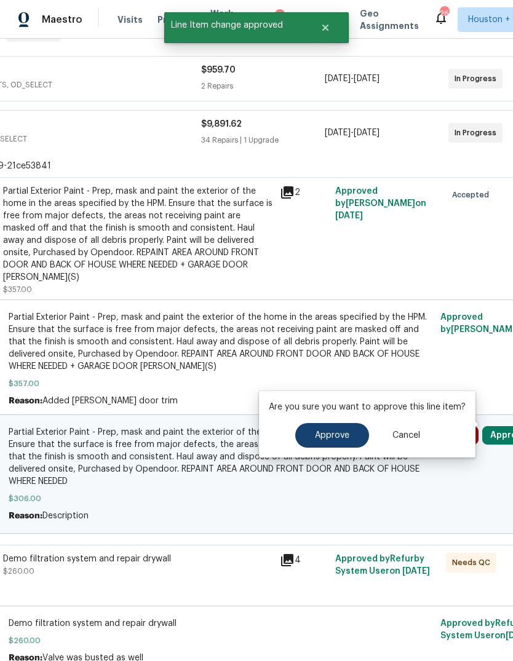
click at [318, 423] on button "Approve" at bounding box center [332, 435] width 74 height 25
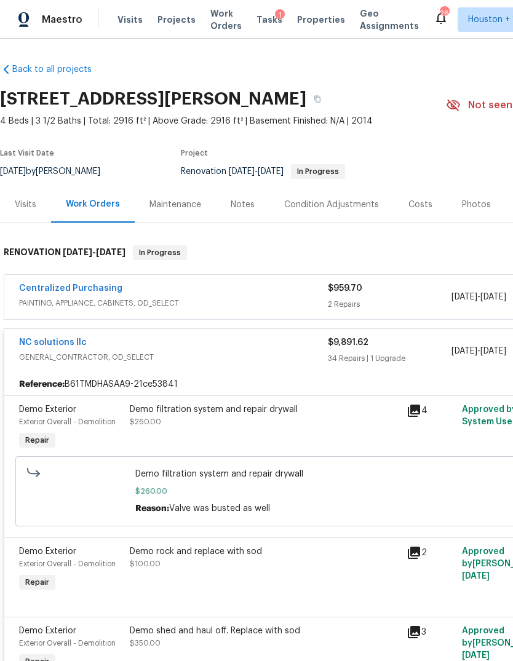
scroll to position [0, 0]
click at [236, 199] on div "Notes" at bounding box center [243, 204] width 54 height 36
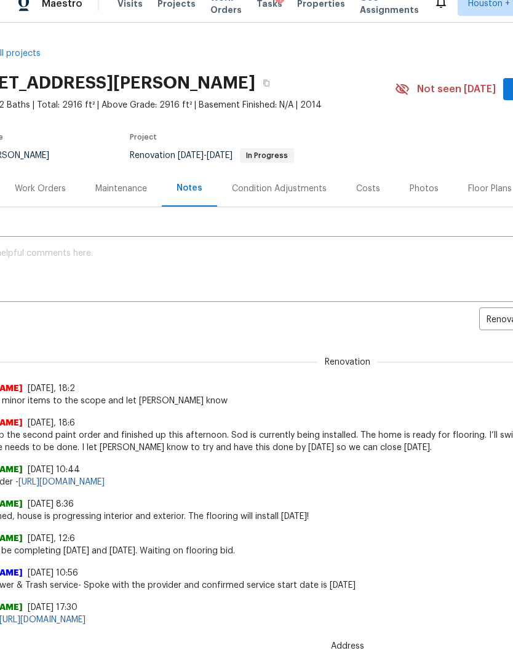
scroll to position [0, 51]
click at [277, 83] on button "button" at bounding box center [266, 83] width 22 height 22
